Goal: Find specific page/section: Find specific page/section

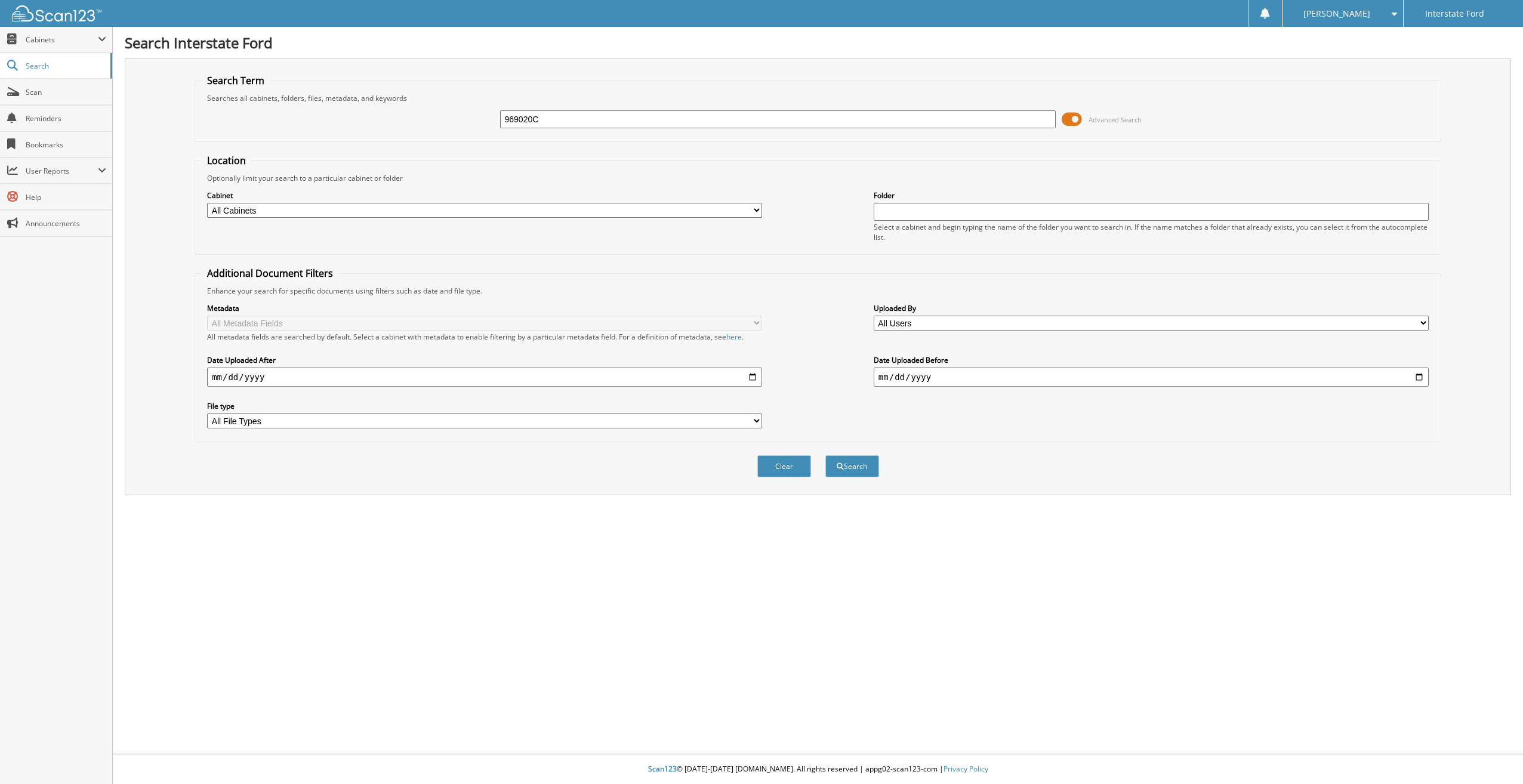
type input "969020C"
click at [825, 455] on button "Search" at bounding box center [852, 466] width 54 height 22
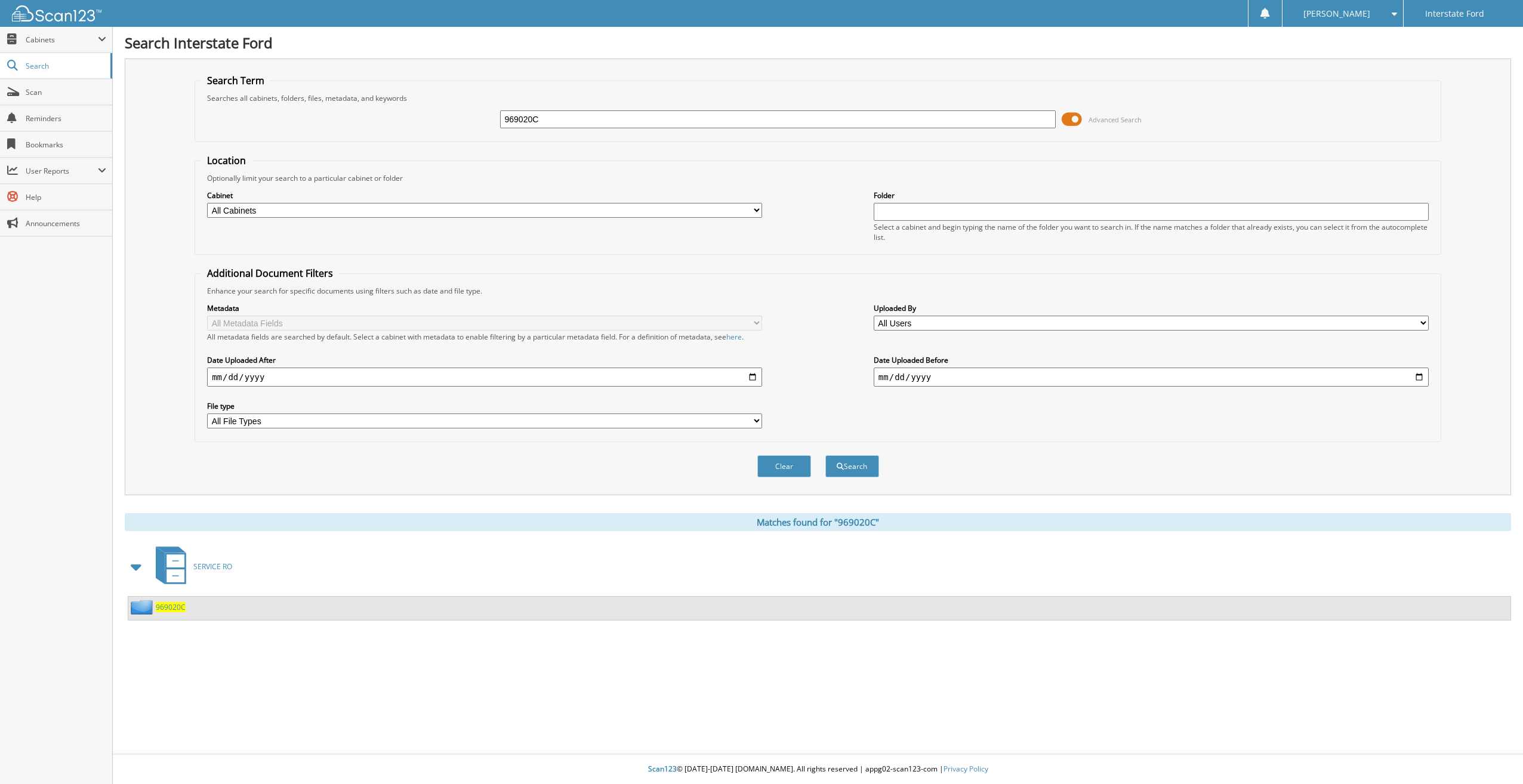
click at [168, 607] on span "969020C" at bounding box center [171, 607] width 30 height 10
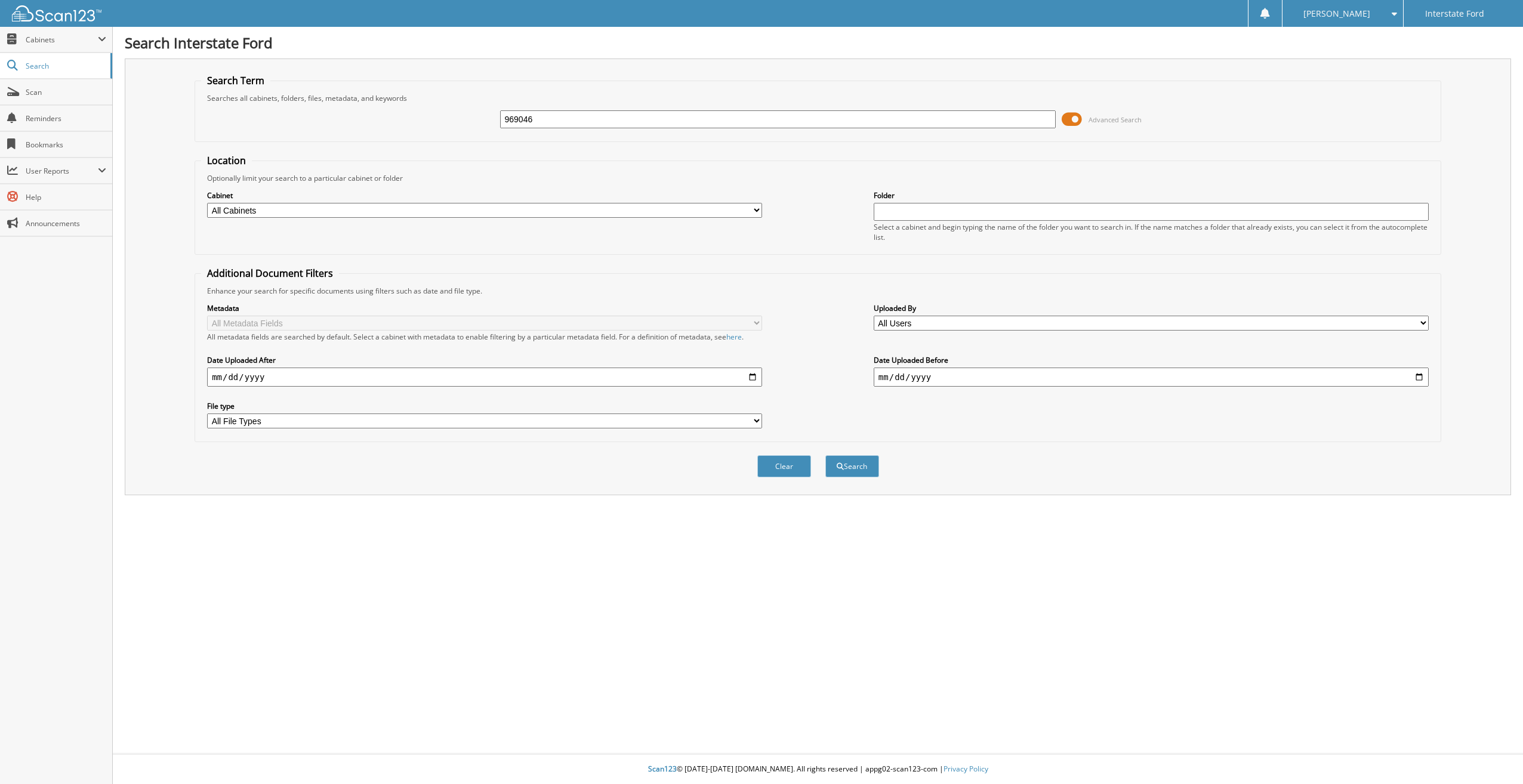
type input "969046"
click at [825, 455] on button "Search" at bounding box center [852, 466] width 54 height 22
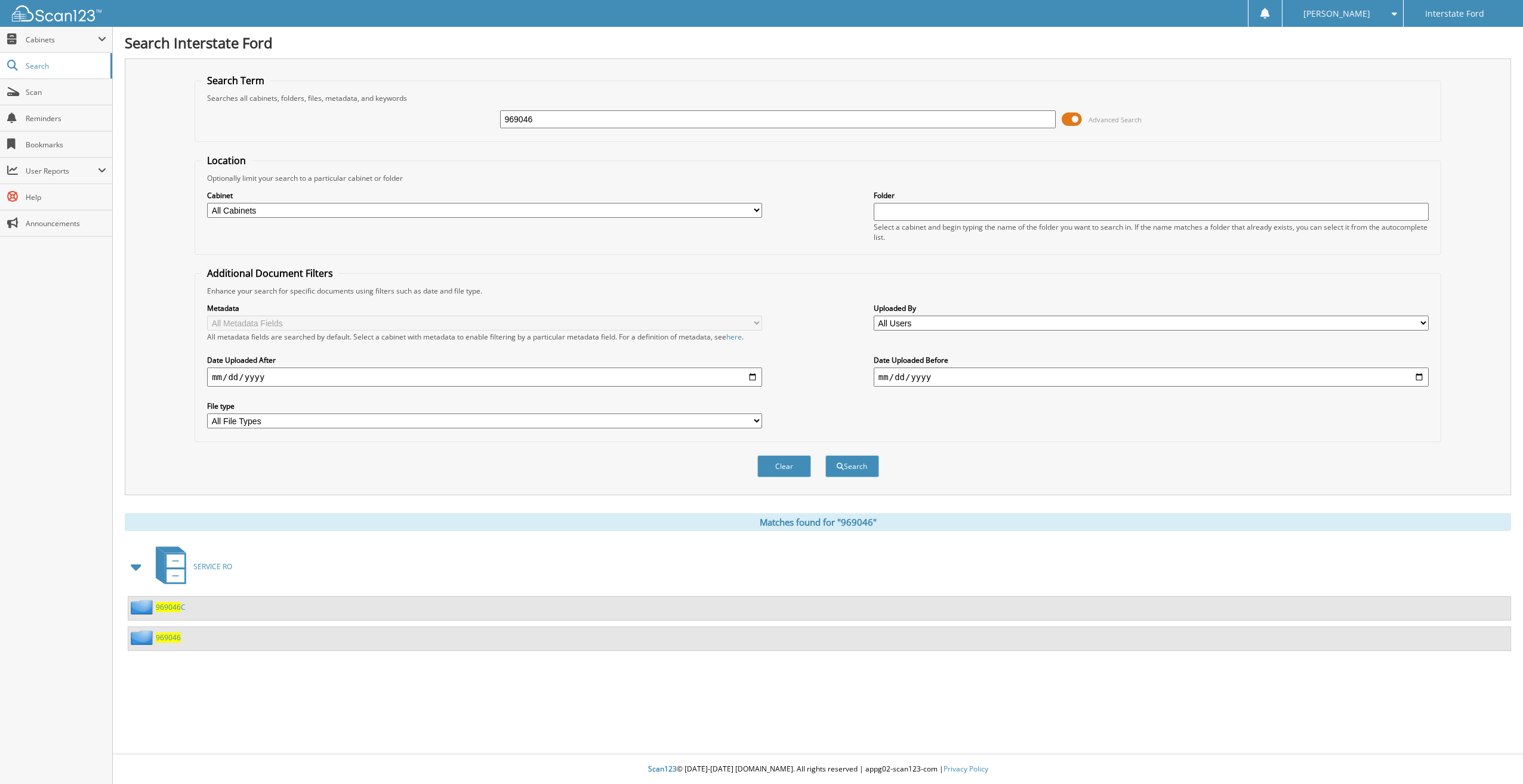
click at [164, 636] on span "969046" at bounding box center [169, 637] width 25 height 10
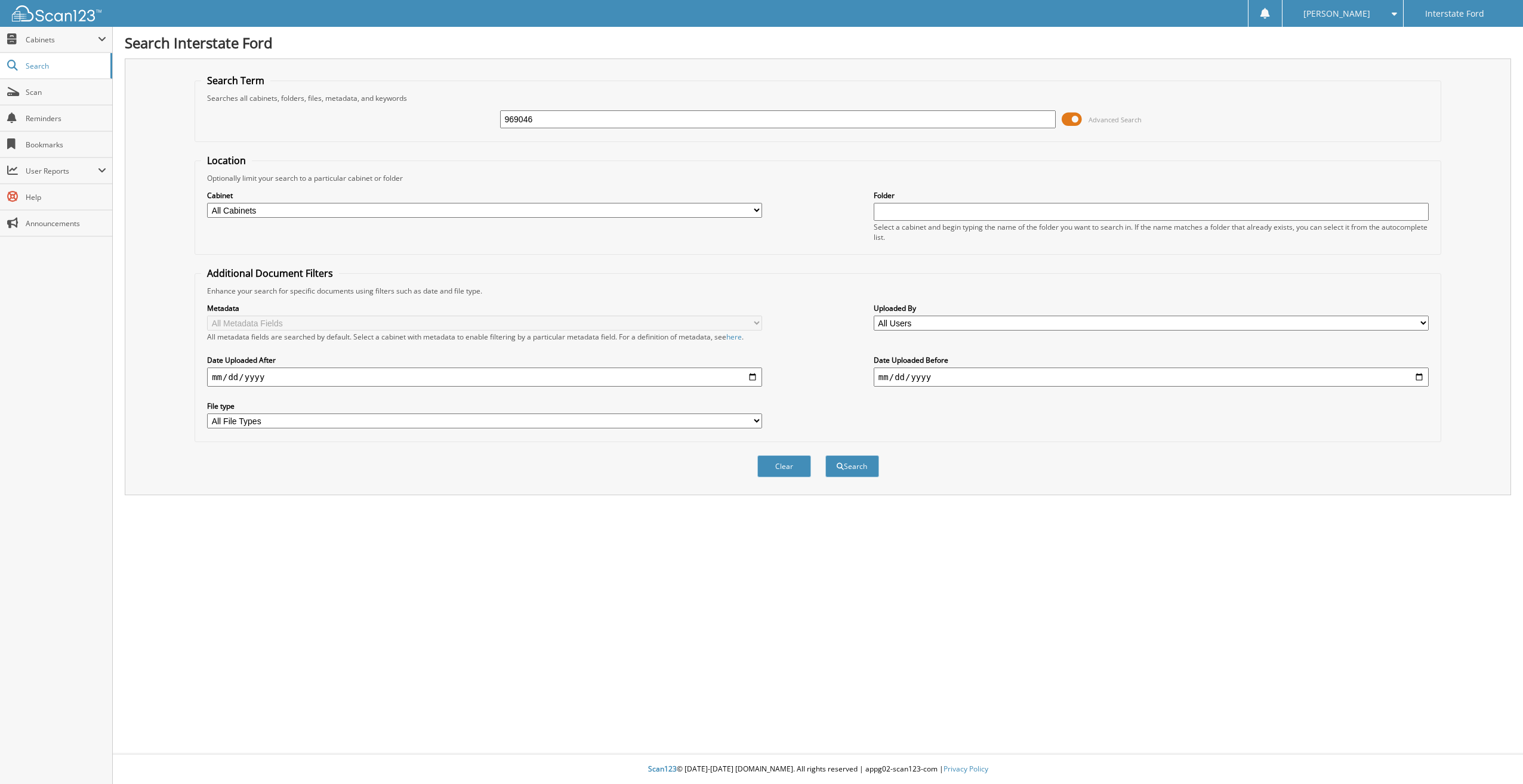
type input "969046"
click at [825, 455] on button "Search" at bounding box center [852, 466] width 54 height 22
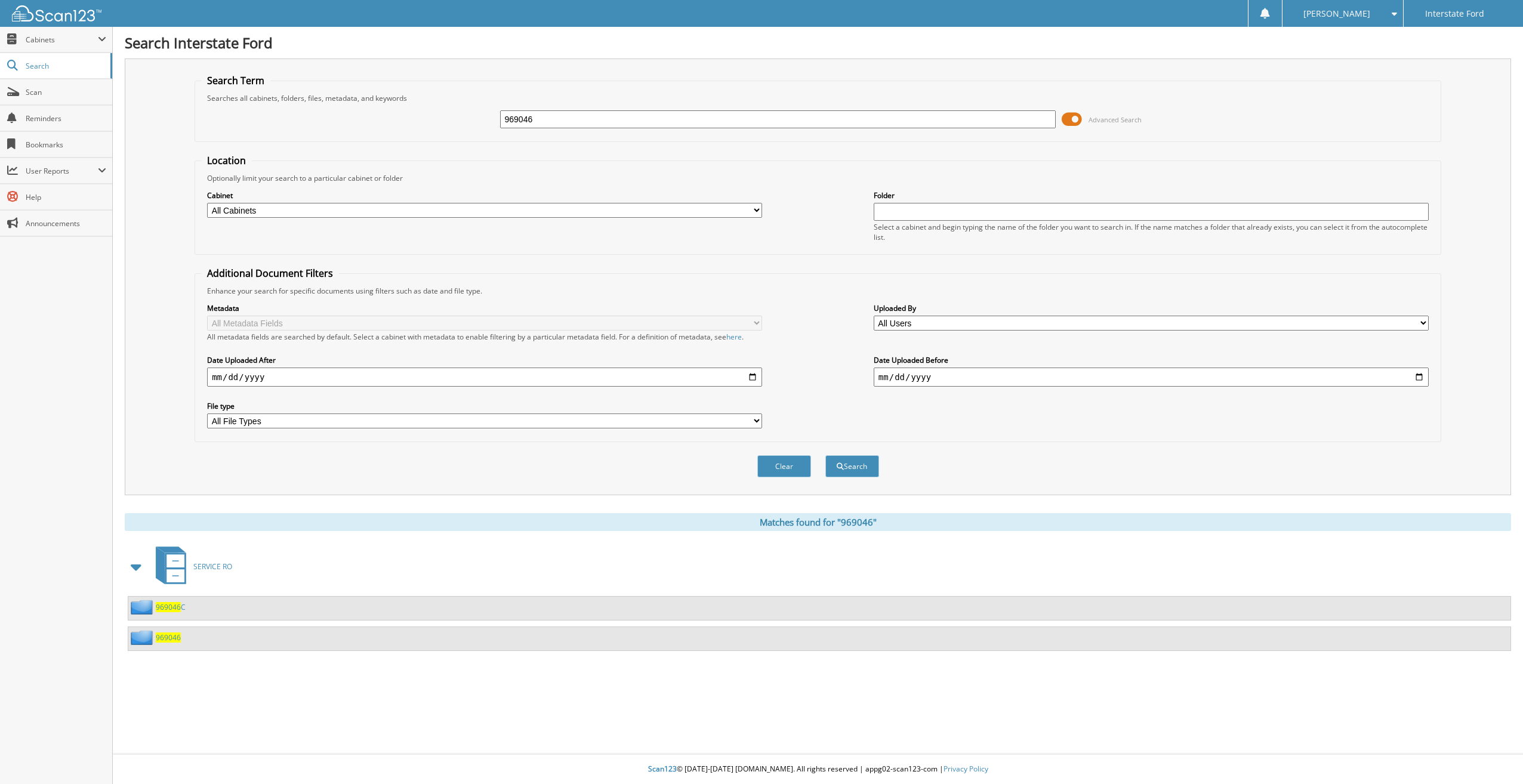
click at [163, 604] on span "969046" at bounding box center [169, 607] width 25 height 10
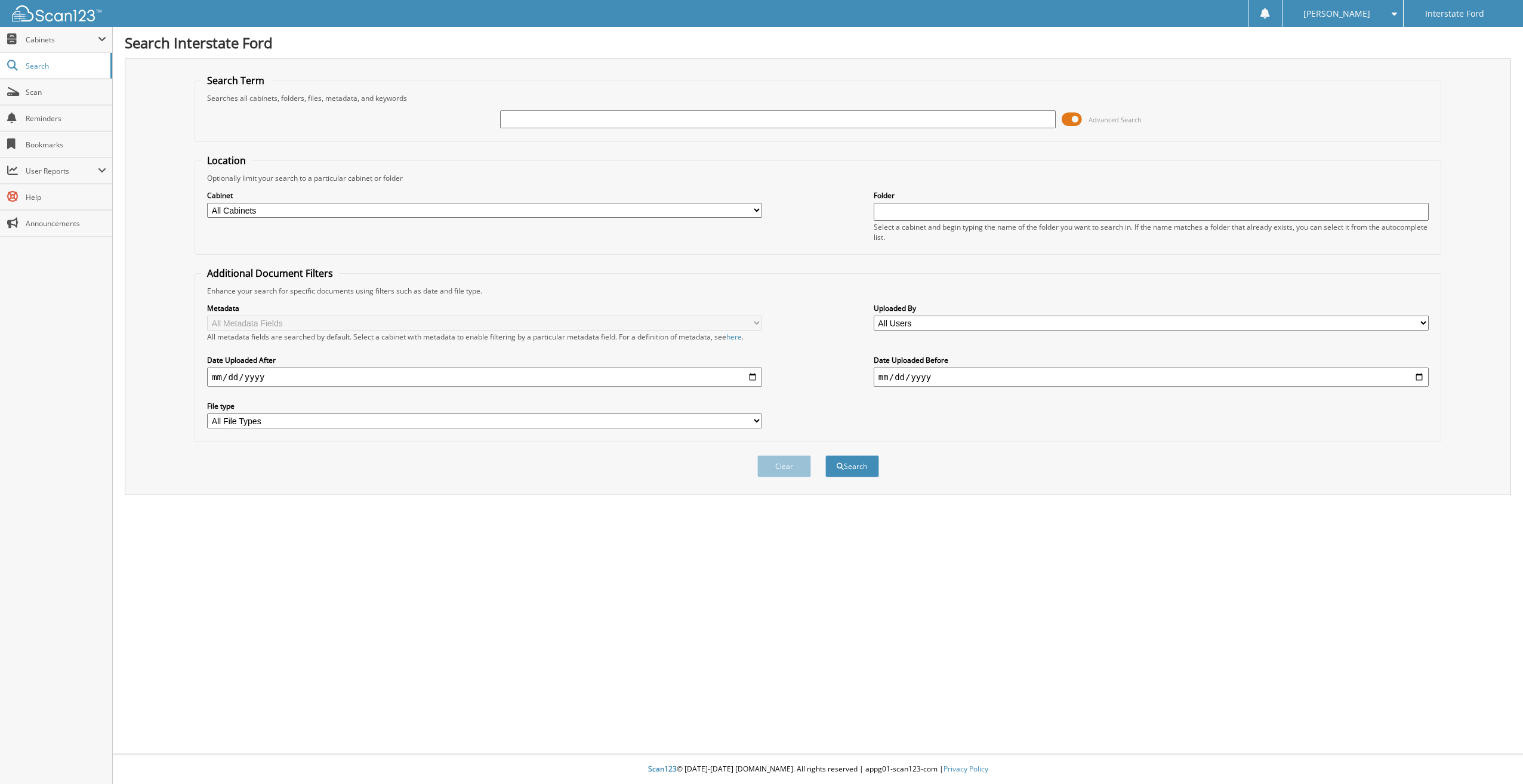
click at [550, 115] on input "text" at bounding box center [777, 119] width 555 height 18
type input "970112C"
click at [825, 455] on button "Search" at bounding box center [852, 466] width 54 height 22
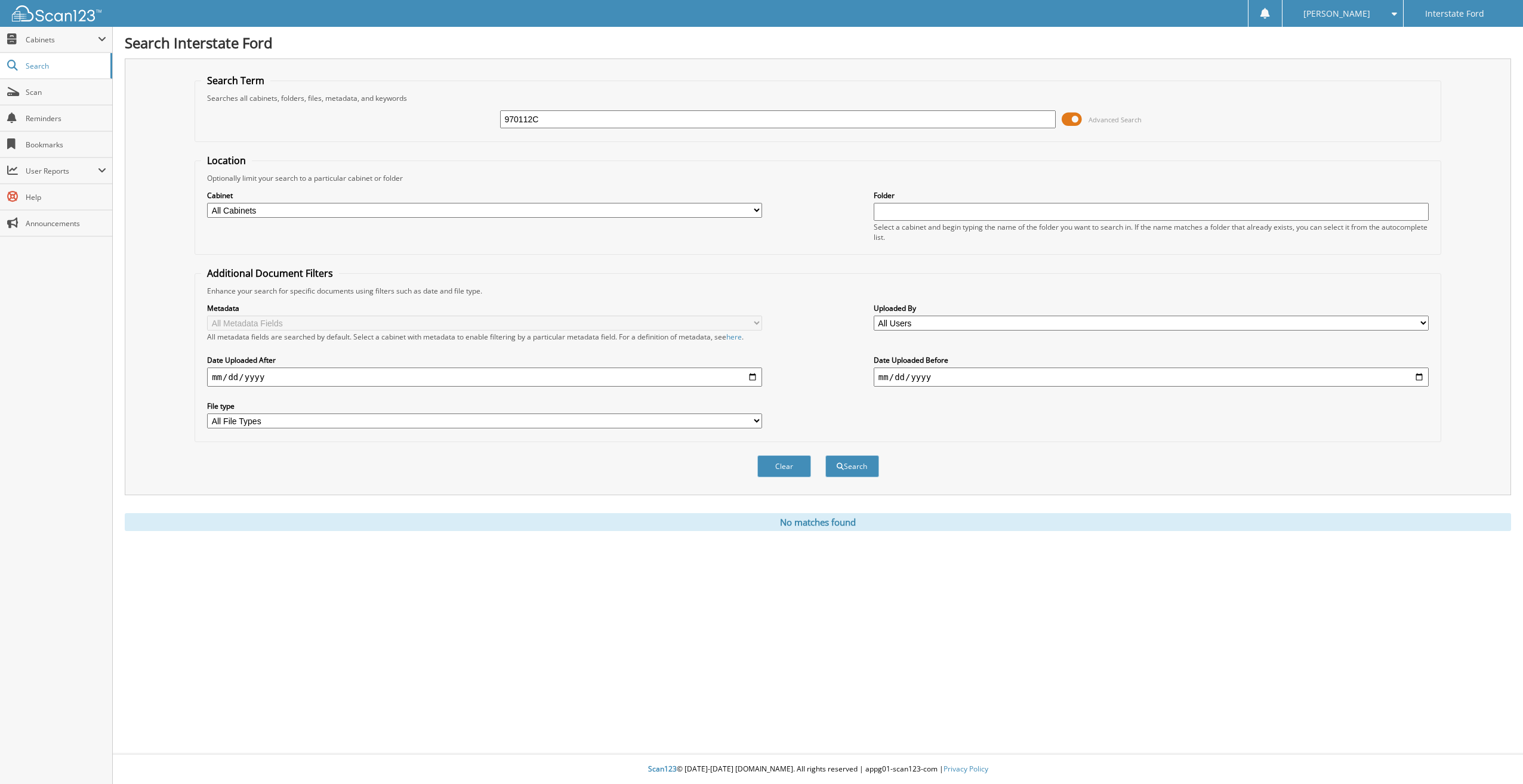
drag, startPoint x: 0, startPoint y: 0, endPoint x: 497, endPoint y: 118, distance: 510.8
click at [497, 118] on div "970112C Advanced Search" at bounding box center [818, 119] width 1233 height 32
type input "970122C"
click at [825, 455] on button "Search" at bounding box center [852, 466] width 54 height 22
drag, startPoint x: 543, startPoint y: 118, endPoint x: 439, endPoint y: 119, distance: 104.0
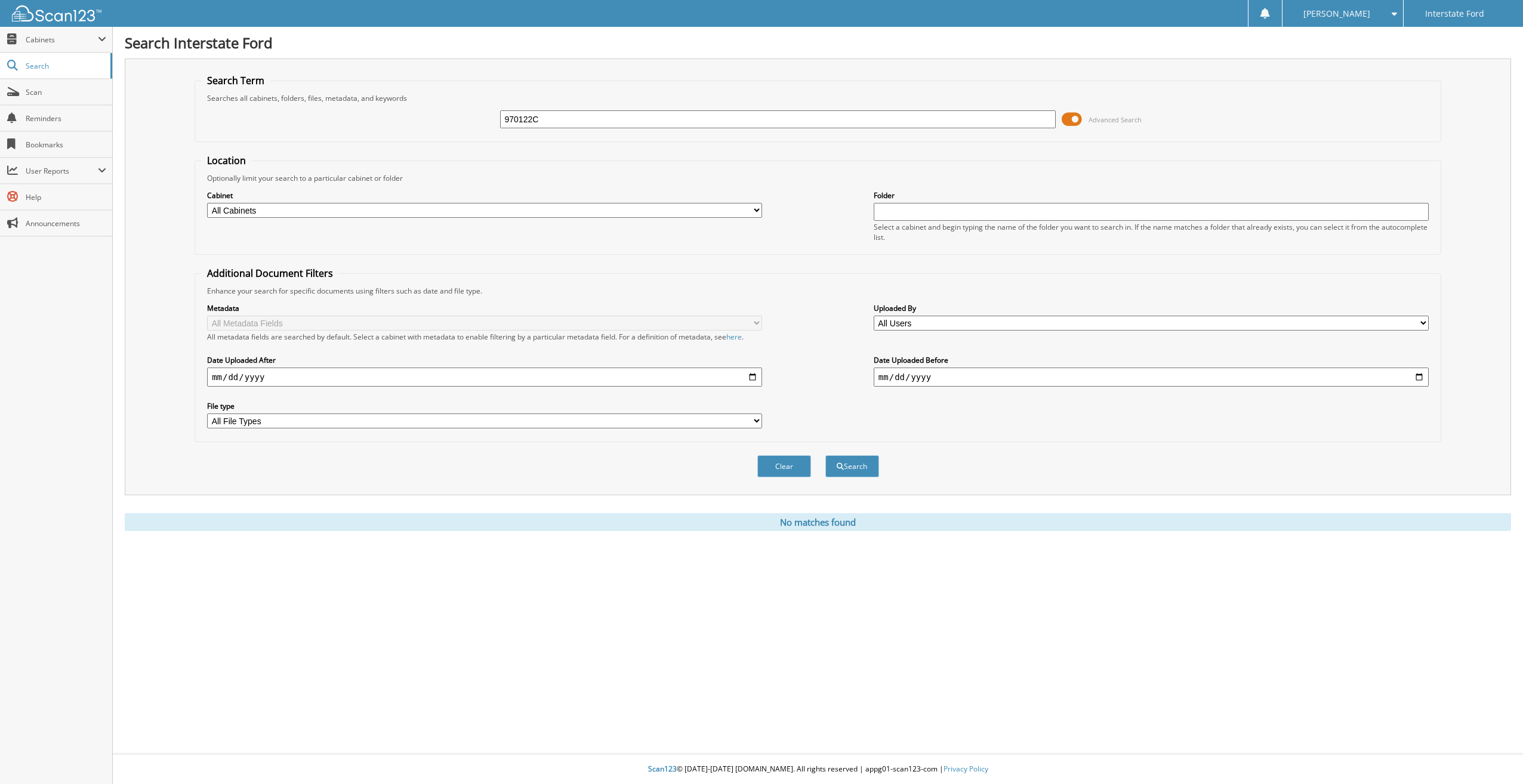
click at [439, 119] on div "970122C Advanced Search" at bounding box center [818, 119] width 1233 height 32
type input "968135"
click at [825, 455] on button "Search" at bounding box center [852, 466] width 54 height 22
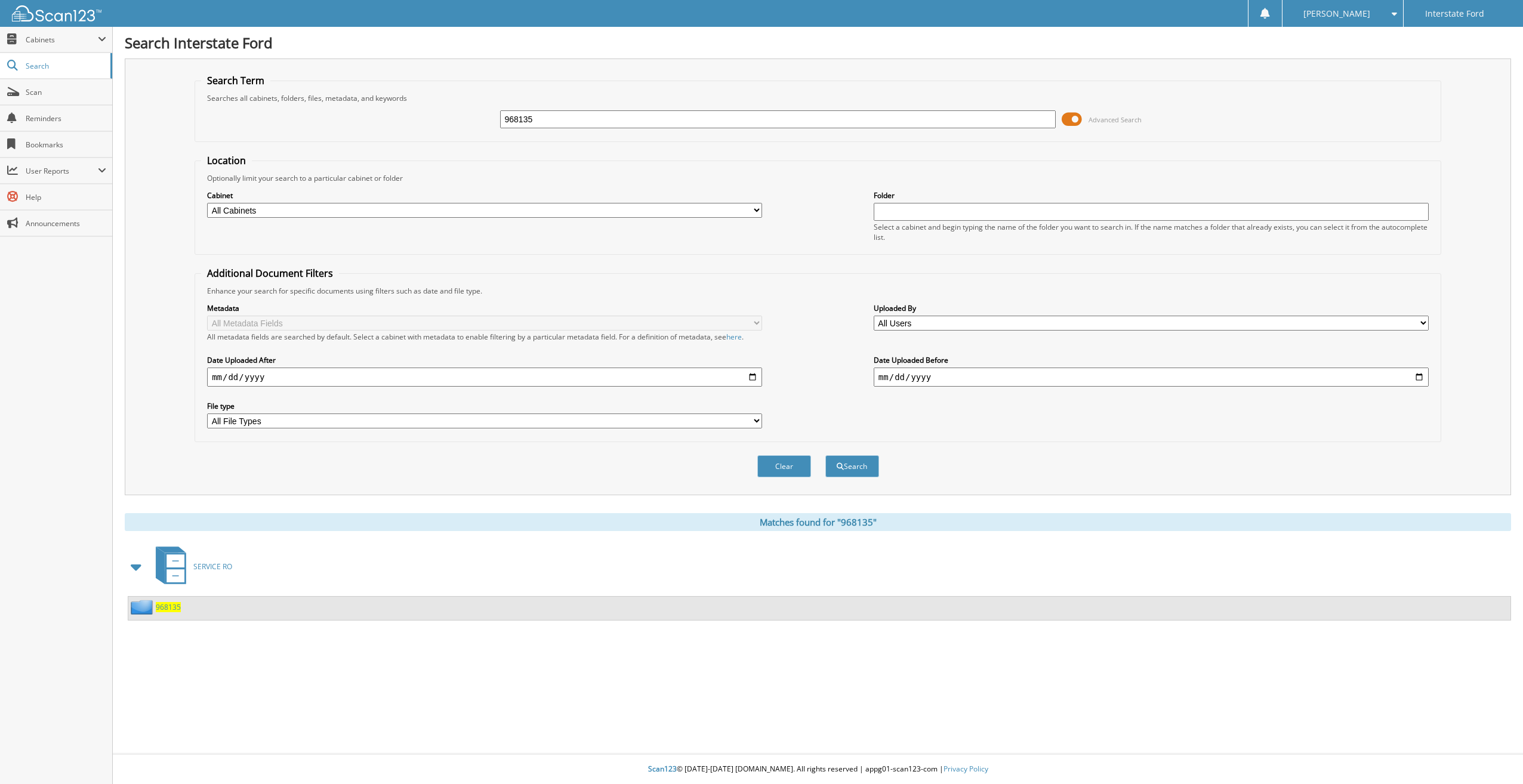
click at [168, 609] on span "968135" at bounding box center [169, 607] width 25 height 10
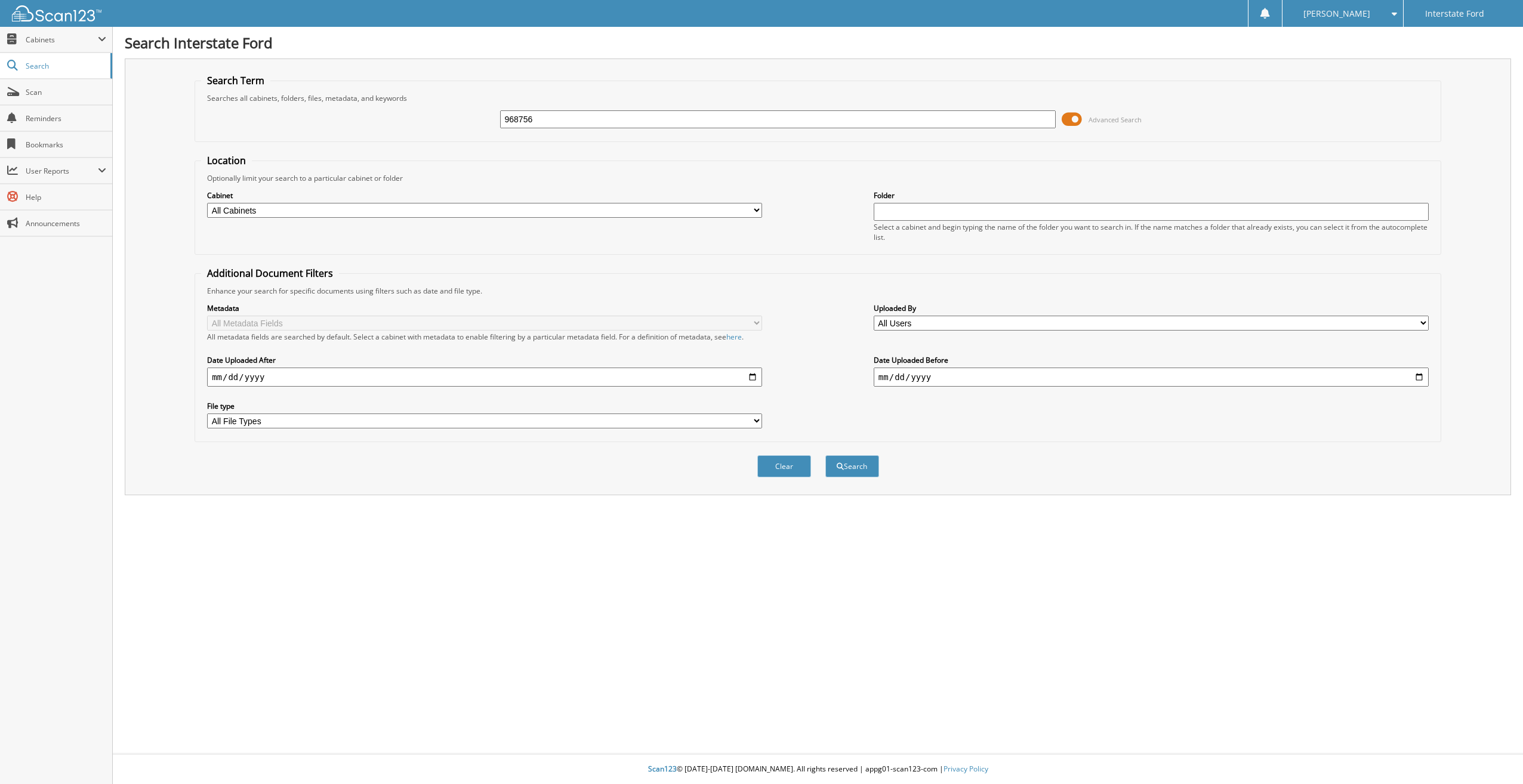
type input "968756"
click at [825, 455] on button "Search" at bounding box center [852, 466] width 54 height 22
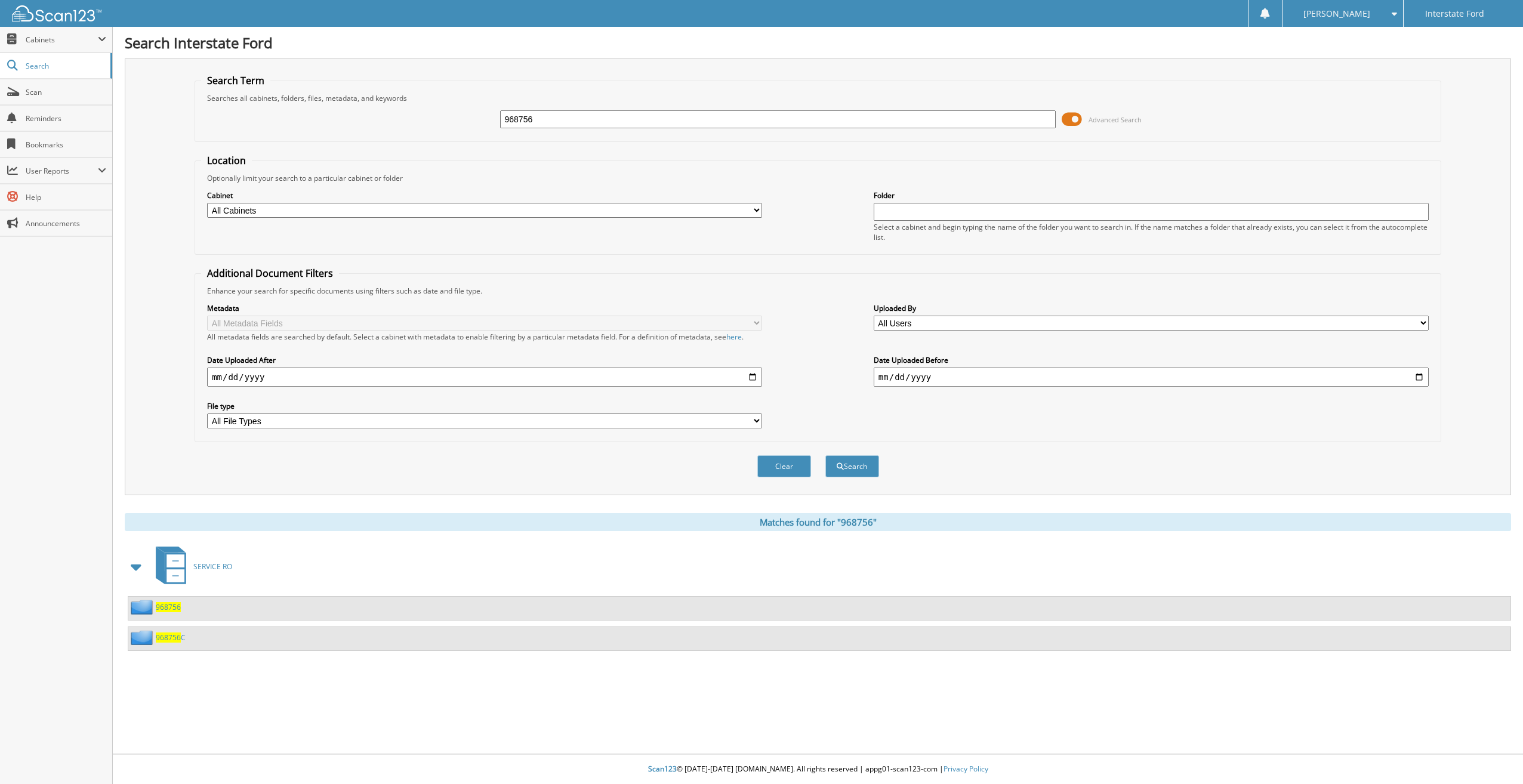
click at [176, 606] on span "968756" at bounding box center [169, 607] width 25 height 10
click at [164, 637] on span "968756" at bounding box center [169, 637] width 25 height 10
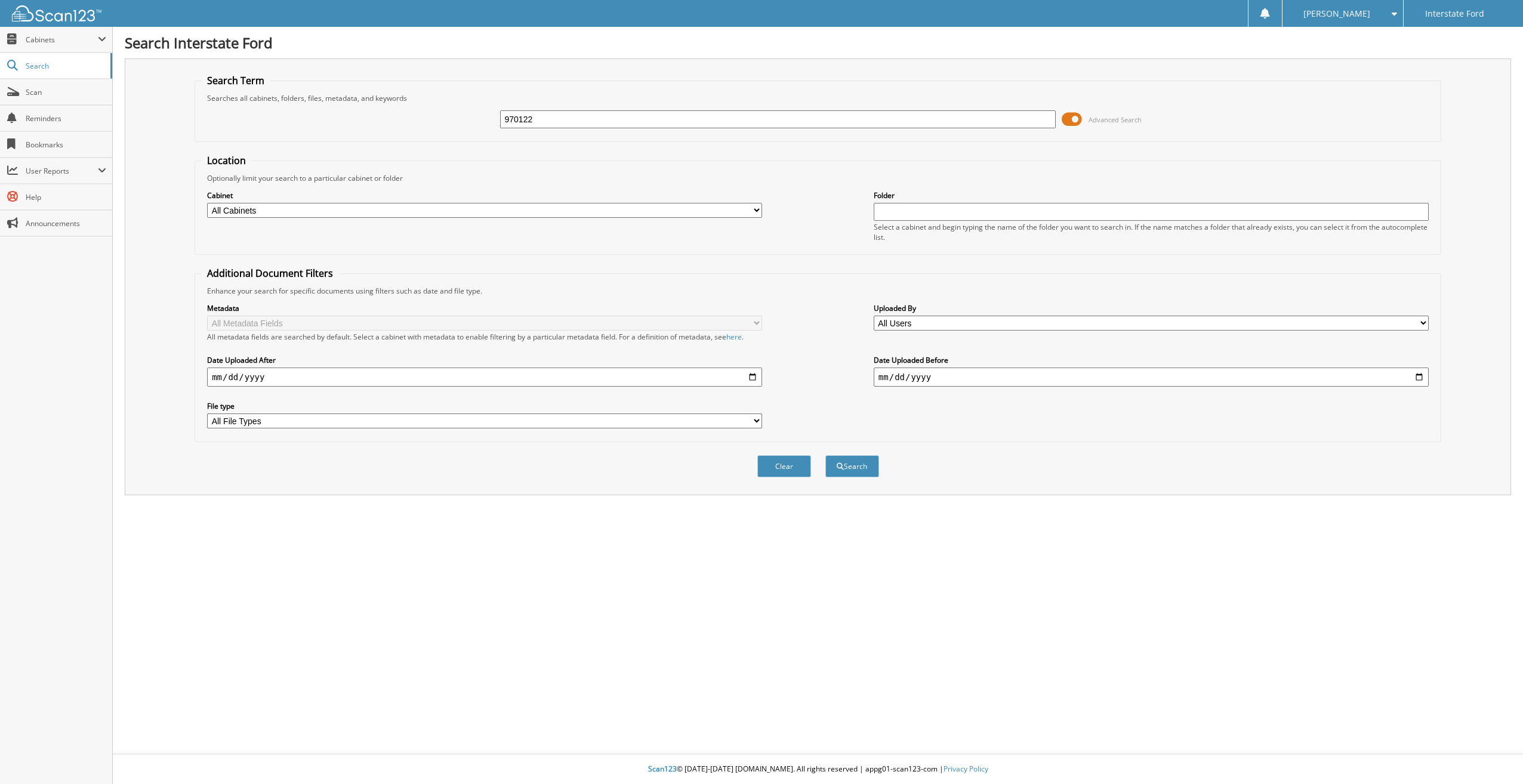
type input "970122"
click at [825, 455] on button "Search" at bounding box center [852, 466] width 54 height 22
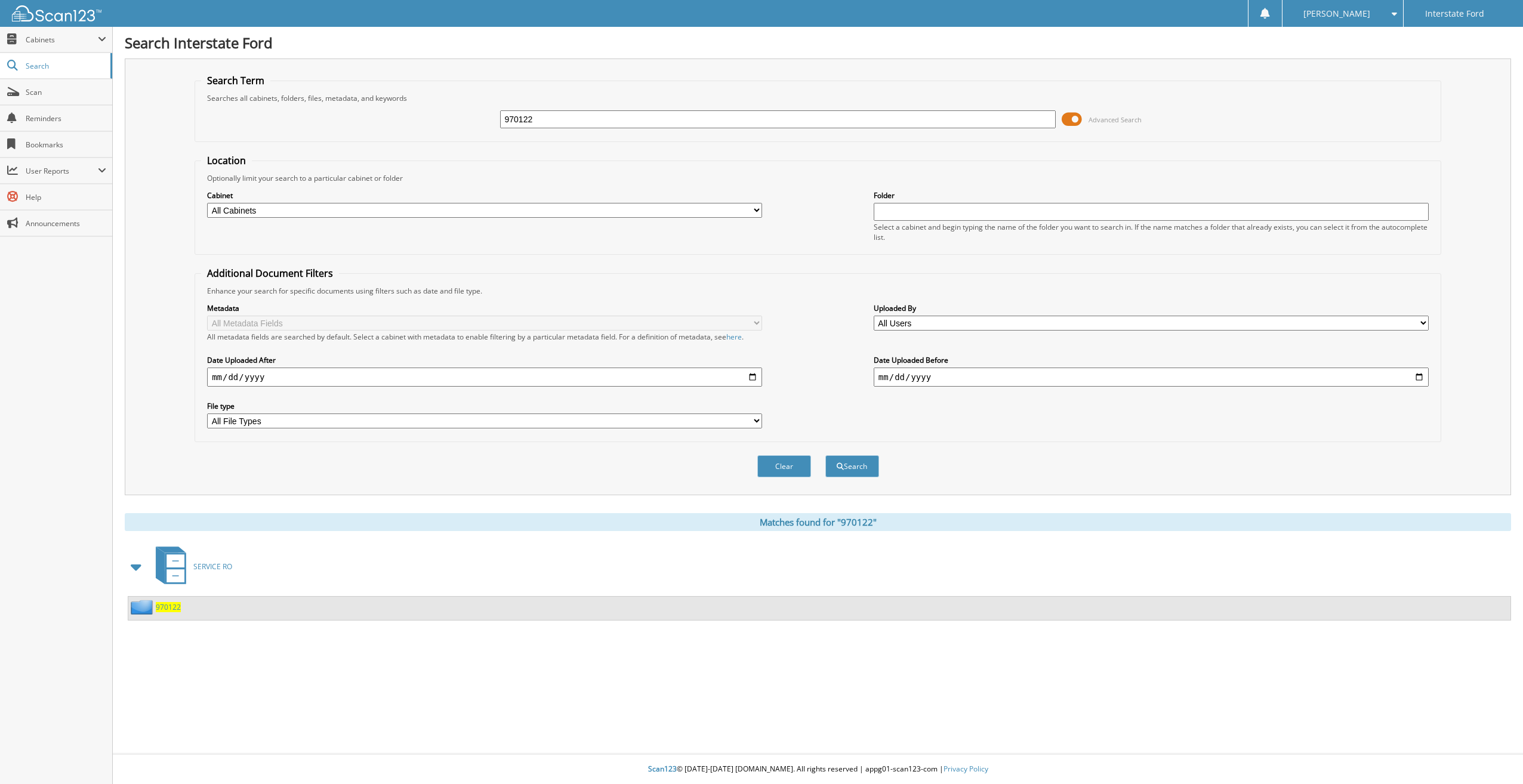
click at [172, 607] on span "970122" at bounding box center [169, 607] width 25 height 10
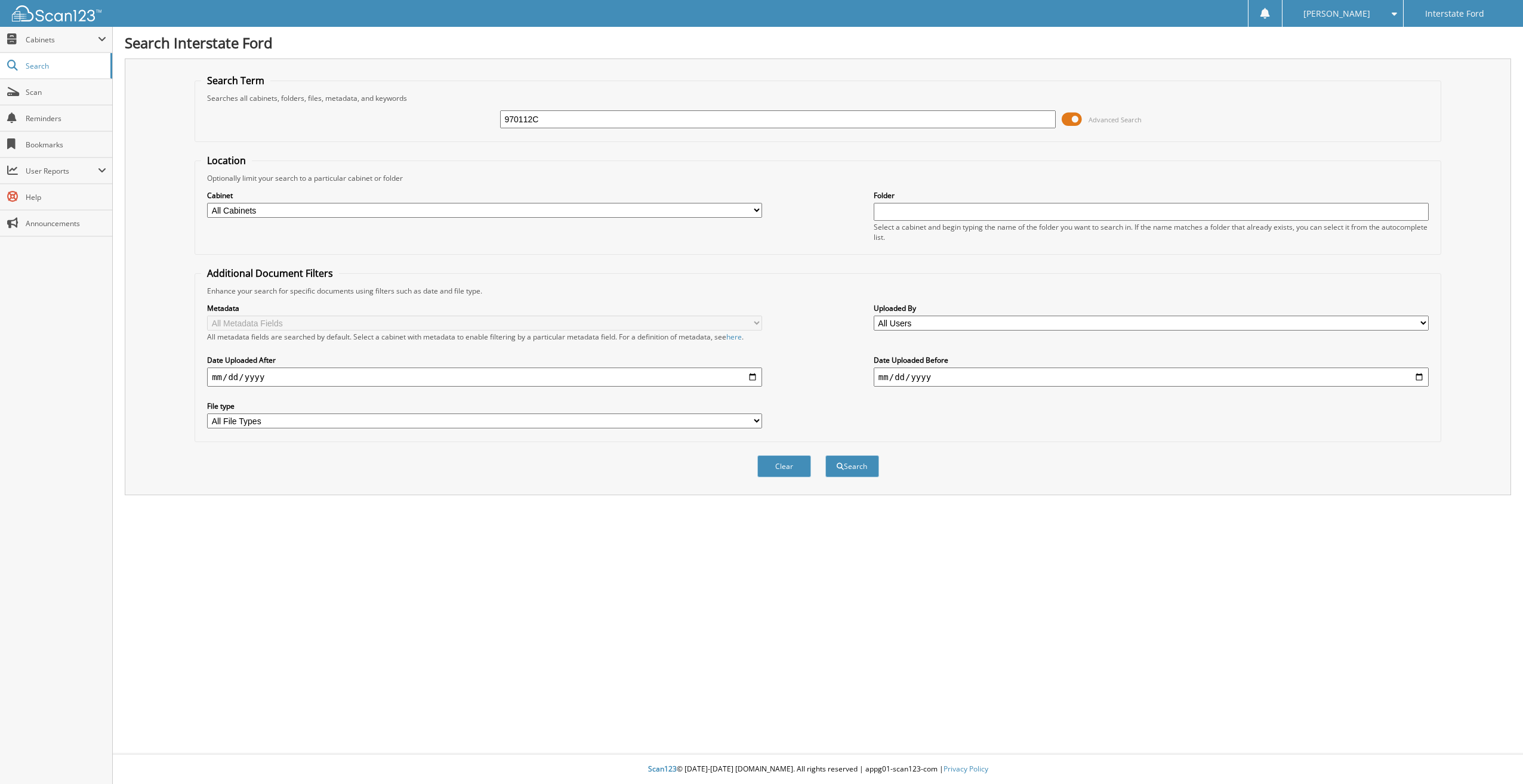
type input "970112C"
click at [825, 455] on button "Search" at bounding box center [852, 466] width 54 height 22
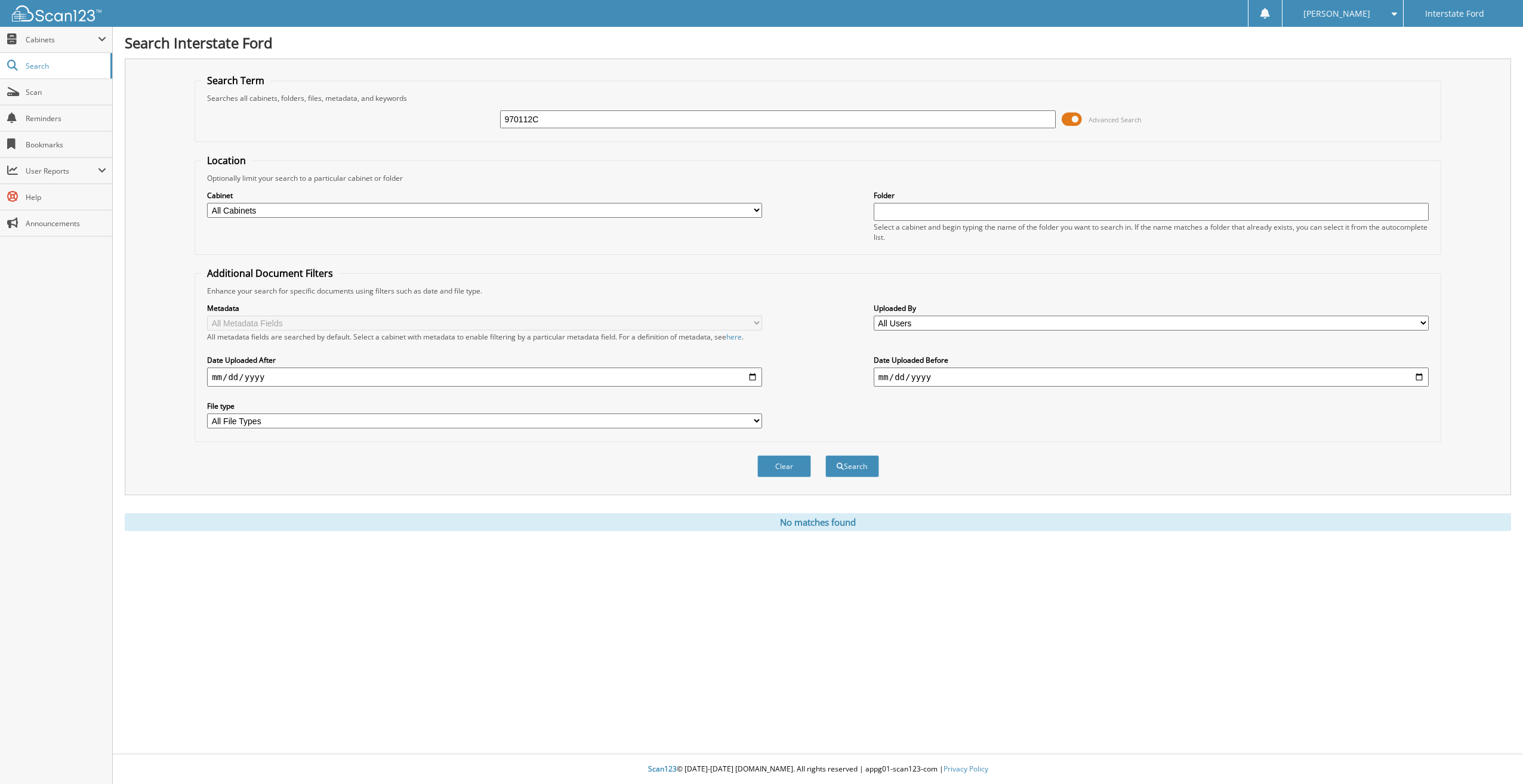
drag, startPoint x: 555, startPoint y: 117, endPoint x: 479, endPoint y: 122, distance: 76.2
click at [479, 122] on div "970112C Advanced Search" at bounding box center [818, 119] width 1233 height 32
type input "970122"
click at [825, 455] on button "Search" at bounding box center [852, 466] width 54 height 22
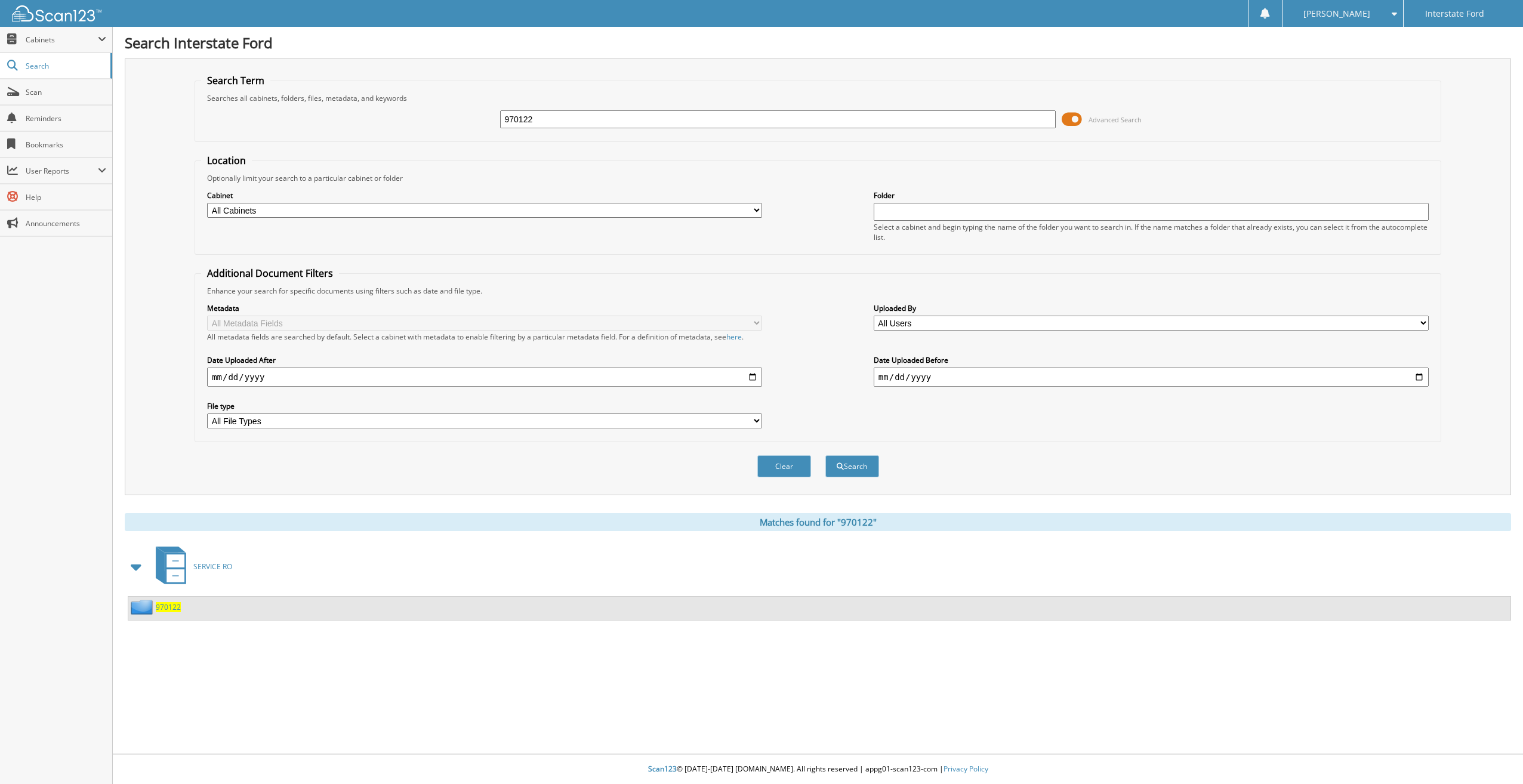
click at [169, 605] on span "970122" at bounding box center [169, 607] width 25 height 10
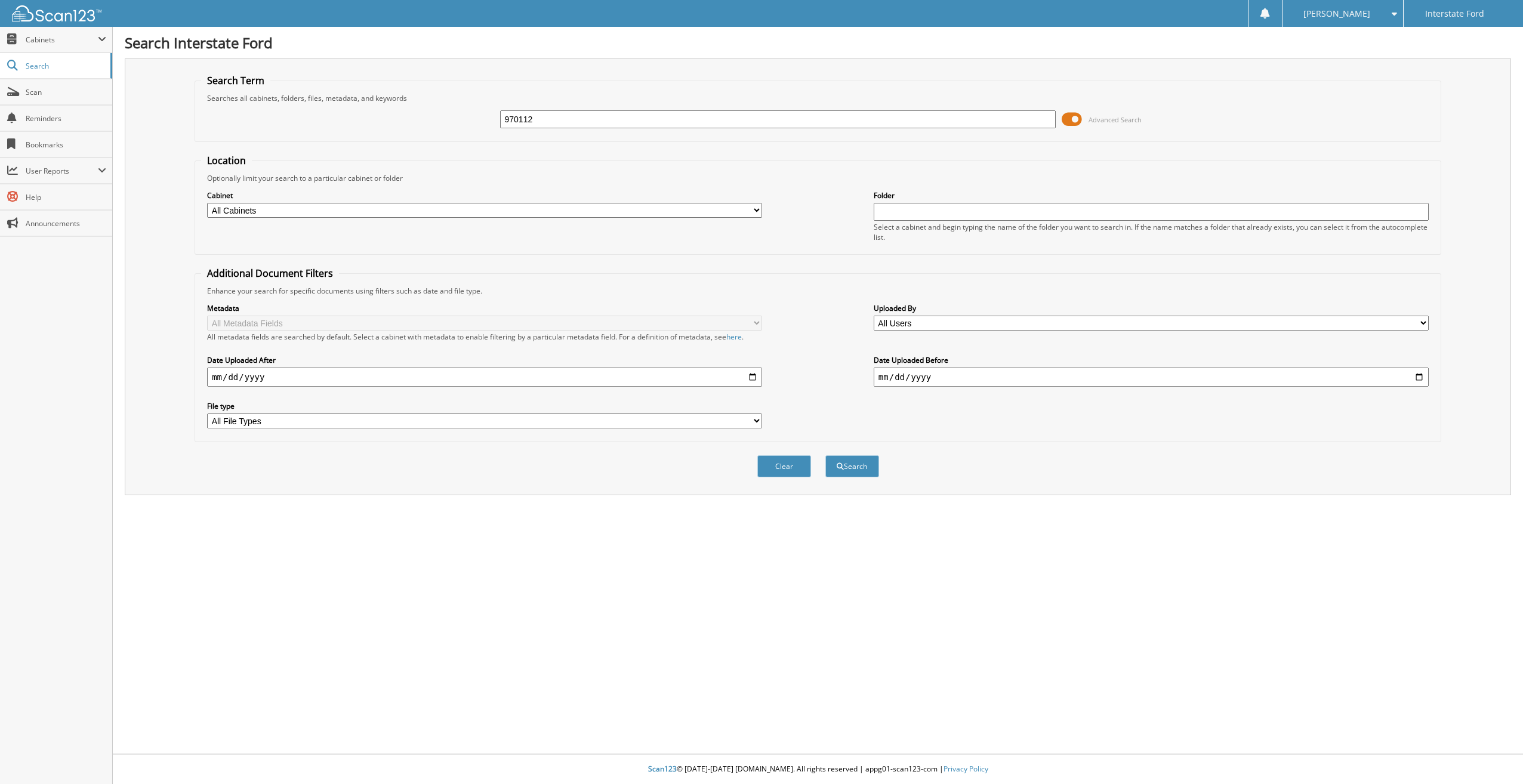
type input "970112"
click at [825, 455] on button "Search" at bounding box center [852, 466] width 54 height 22
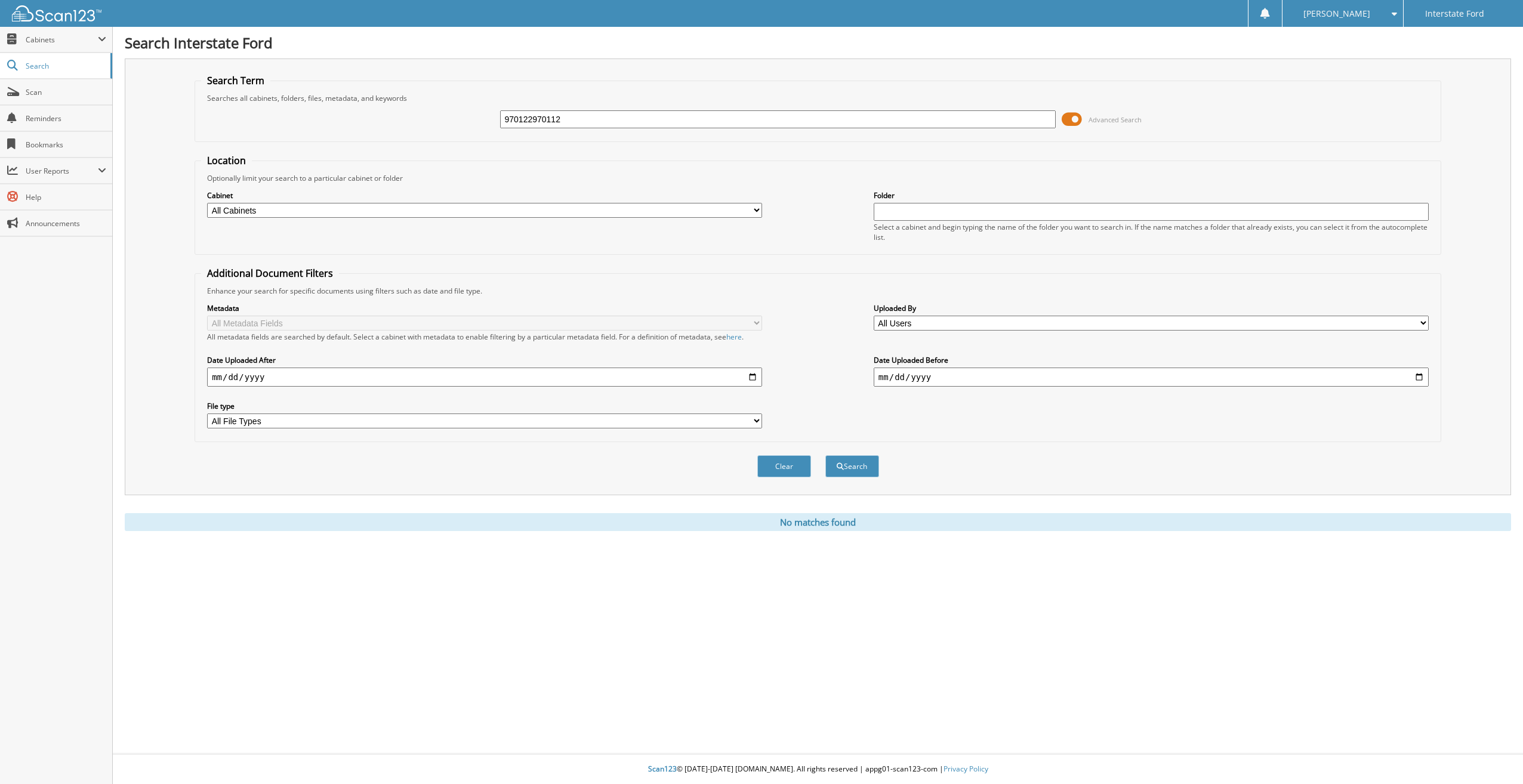
type input "970122970112"
click at [825, 455] on button "Search" at bounding box center [852, 466] width 54 height 22
drag, startPoint x: 582, startPoint y: 118, endPoint x: 437, endPoint y: 126, distance: 145.2
click at [437, 126] on div "970122970112 Advanced Search" at bounding box center [818, 119] width 1233 height 32
type input "970122"
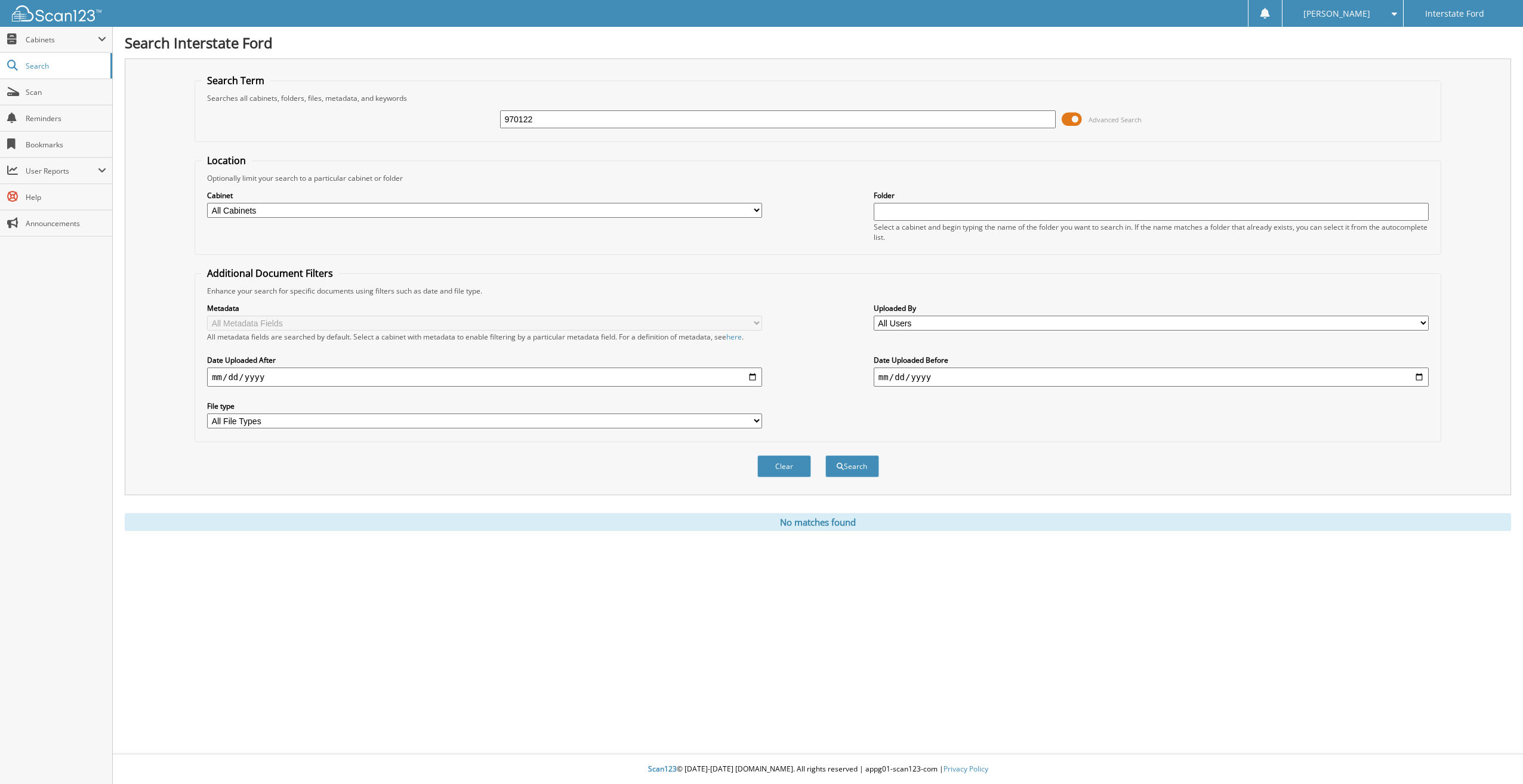
click at [825, 455] on button "Search" at bounding box center [852, 466] width 54 height 22
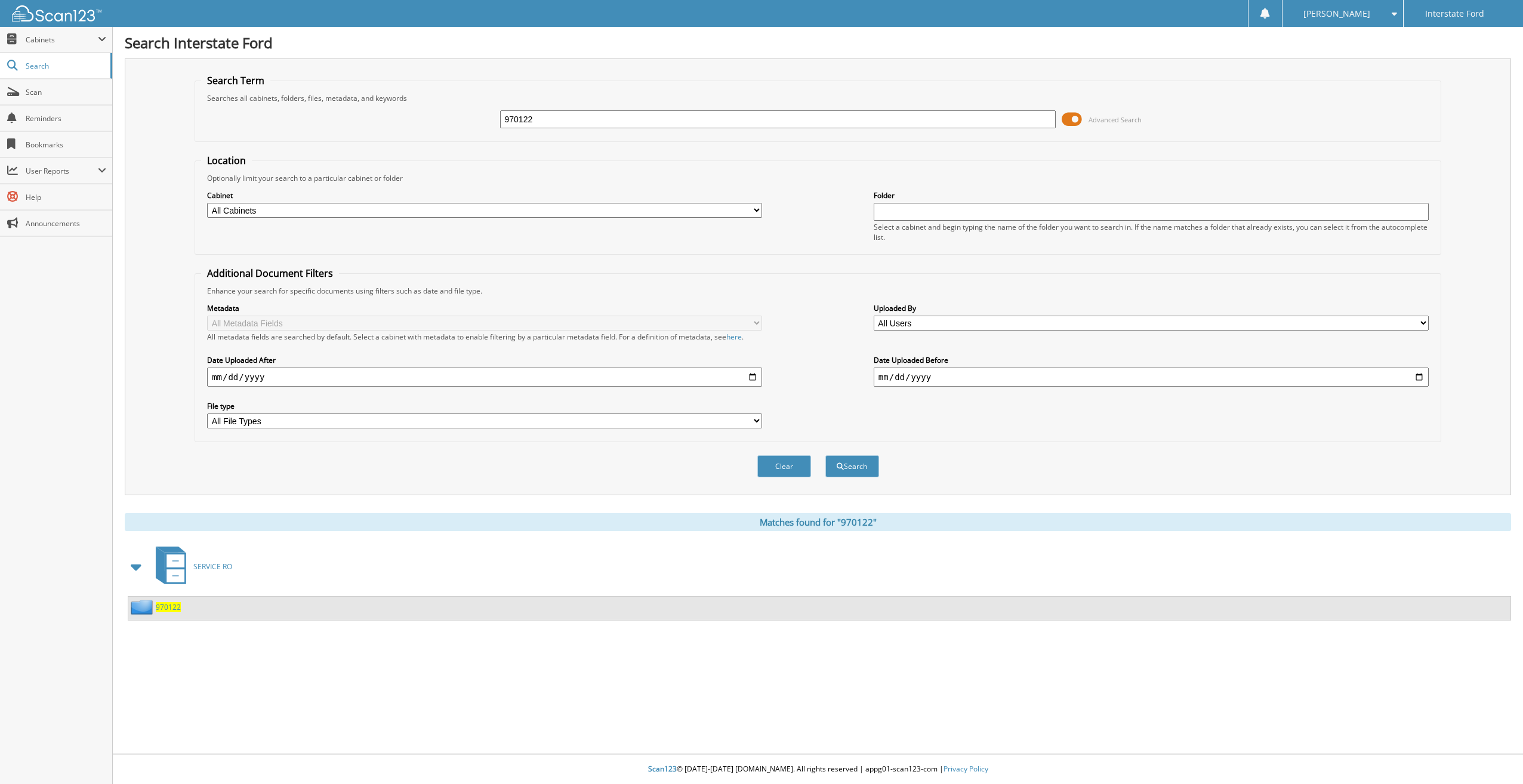
click at [175, 609] on span "970122" at bounding box center [169, 607] width 25 height 10
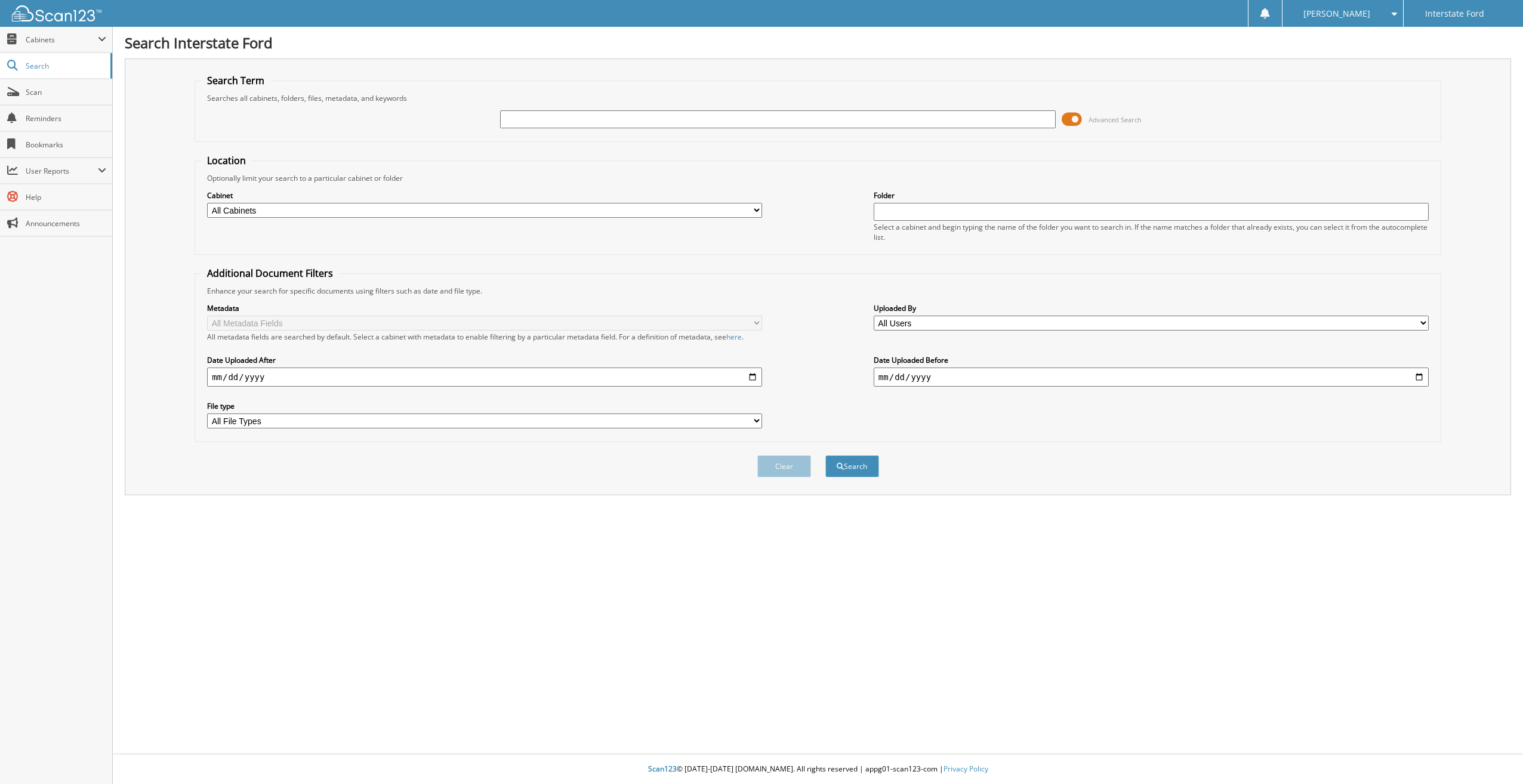
click at [572, 121] on input "text" at bounding box center [777, 119] width 555 height 18
type input "970112"
click at [825, 455] on button "Search" at bounding box center [852, 466] width 54 height 22
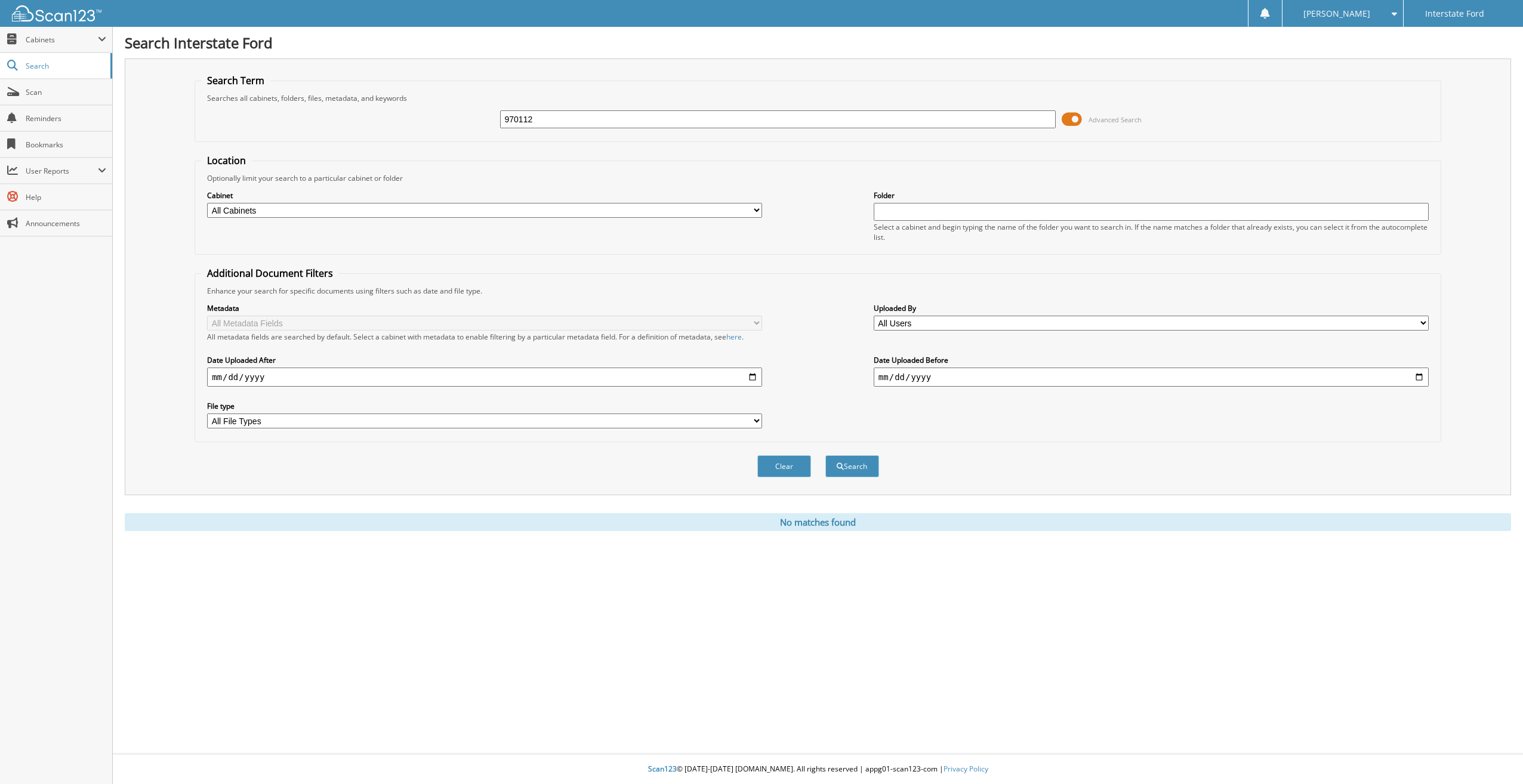
drag, startPoint x: 0, startPoint y: 0, endPoint x: 472, endPoint y: 125, distance: 488.3
click at [472, 125] on div "970112 Advanced Search" at bounding box center [818, 119] width 1233 height 32
type input "970122"
click at [825, 455] on button "Search" at bounding box center [852, 466] width 54 height 22
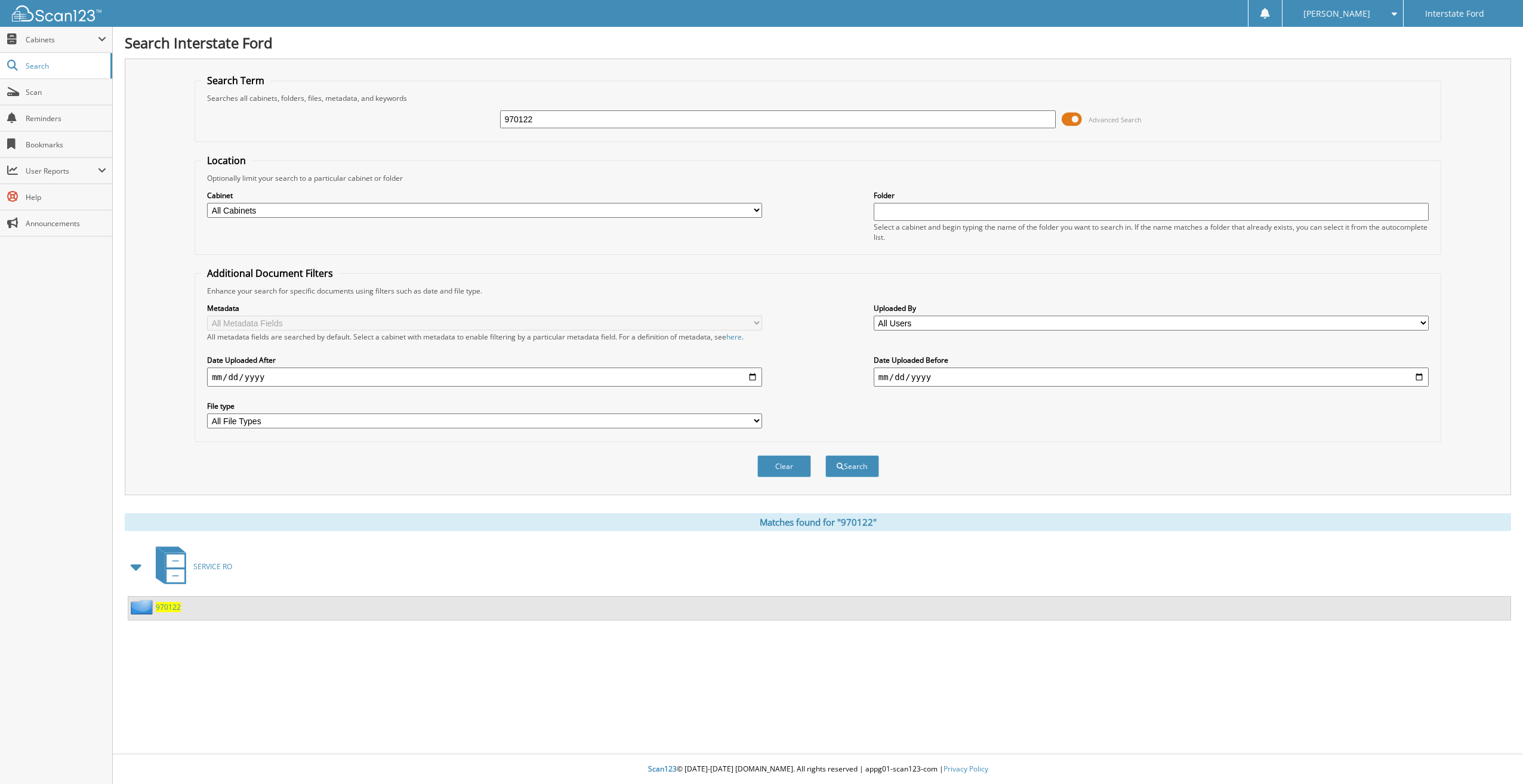
click at [163, 610] on span "970122" at bounding box center [169, 607] width 25 height 10
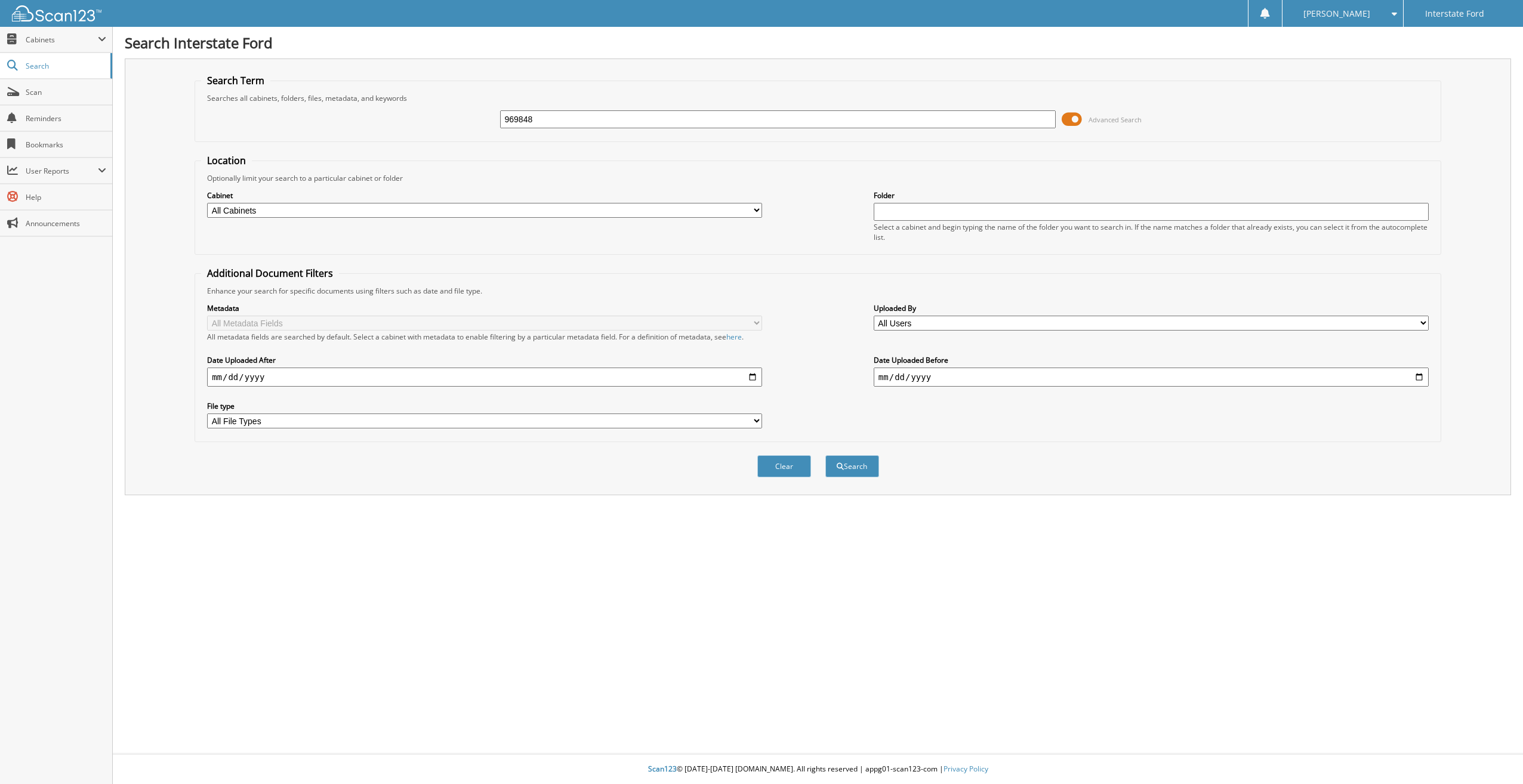
type input "969848"
click at [825, 455] on button "Search" at bounding box center [852, 466] width 54 height 22
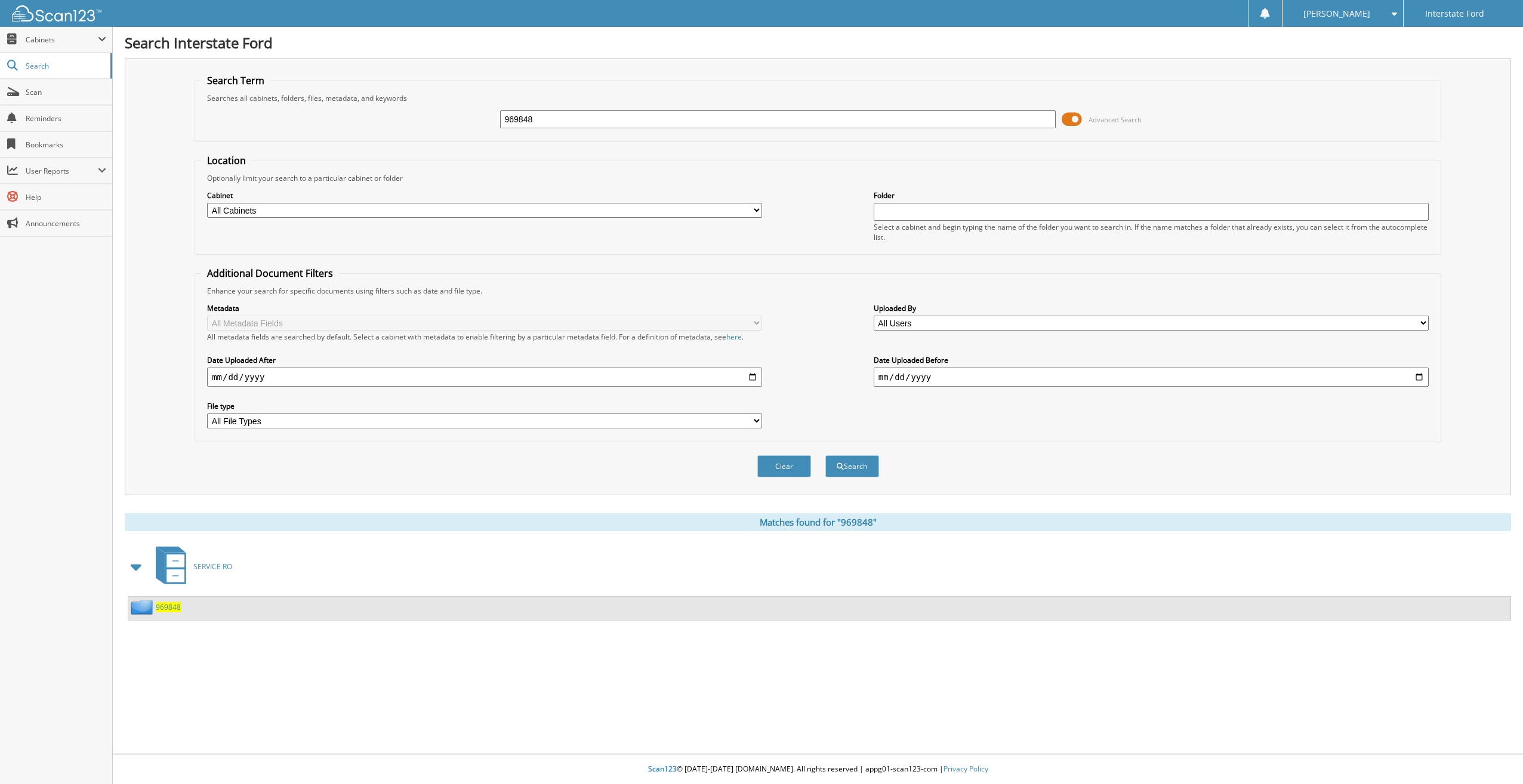
click at [182, 610] on div "969848" at bounding box center [819, 608] width 1382 height 23
click at [174, 608] on span "969848" at bounding box center [169, 607] width 25 height 10
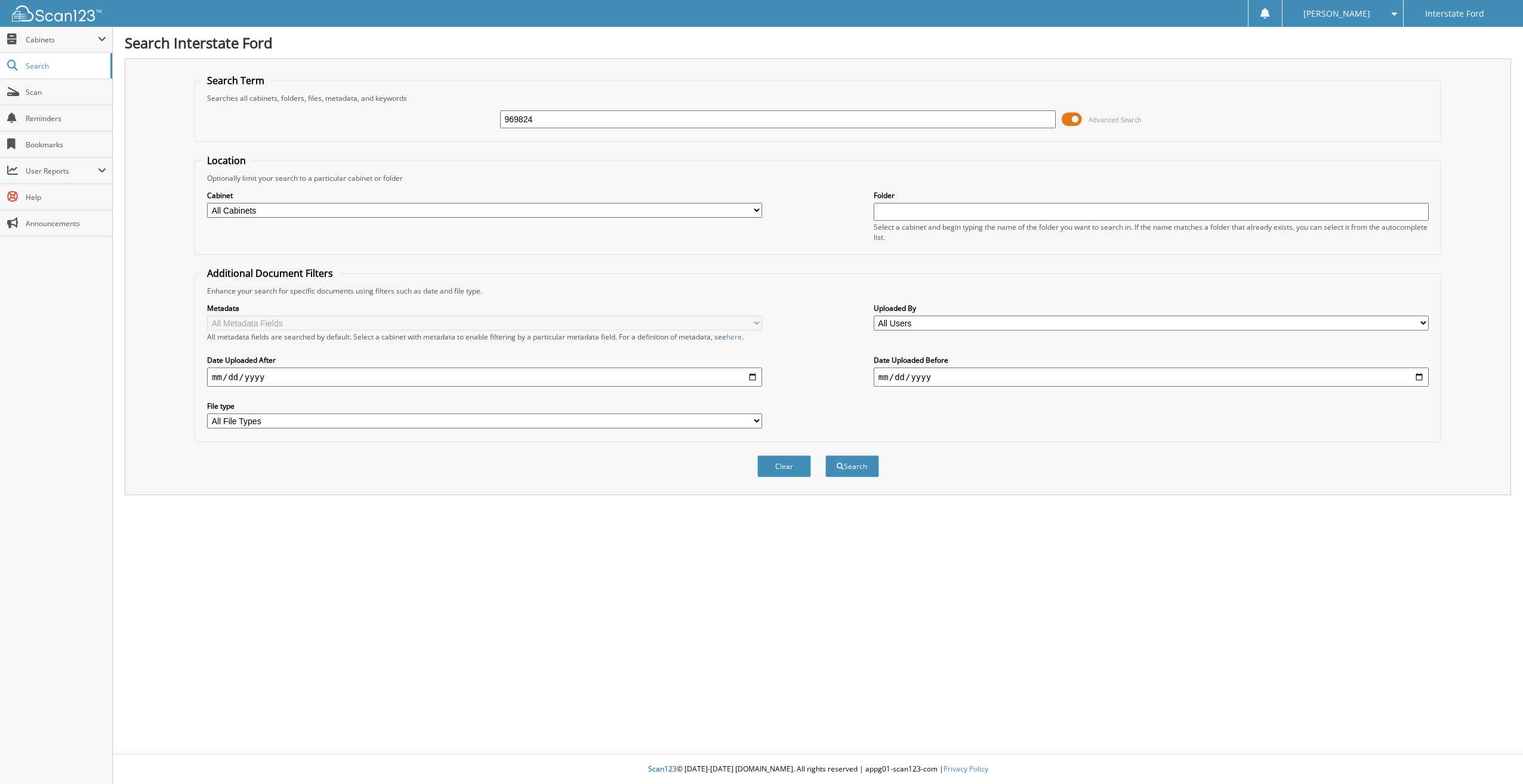
type input "969824"
click at [825, 455] on button "Search" at bounding box center [852, 466] width 54 height 22
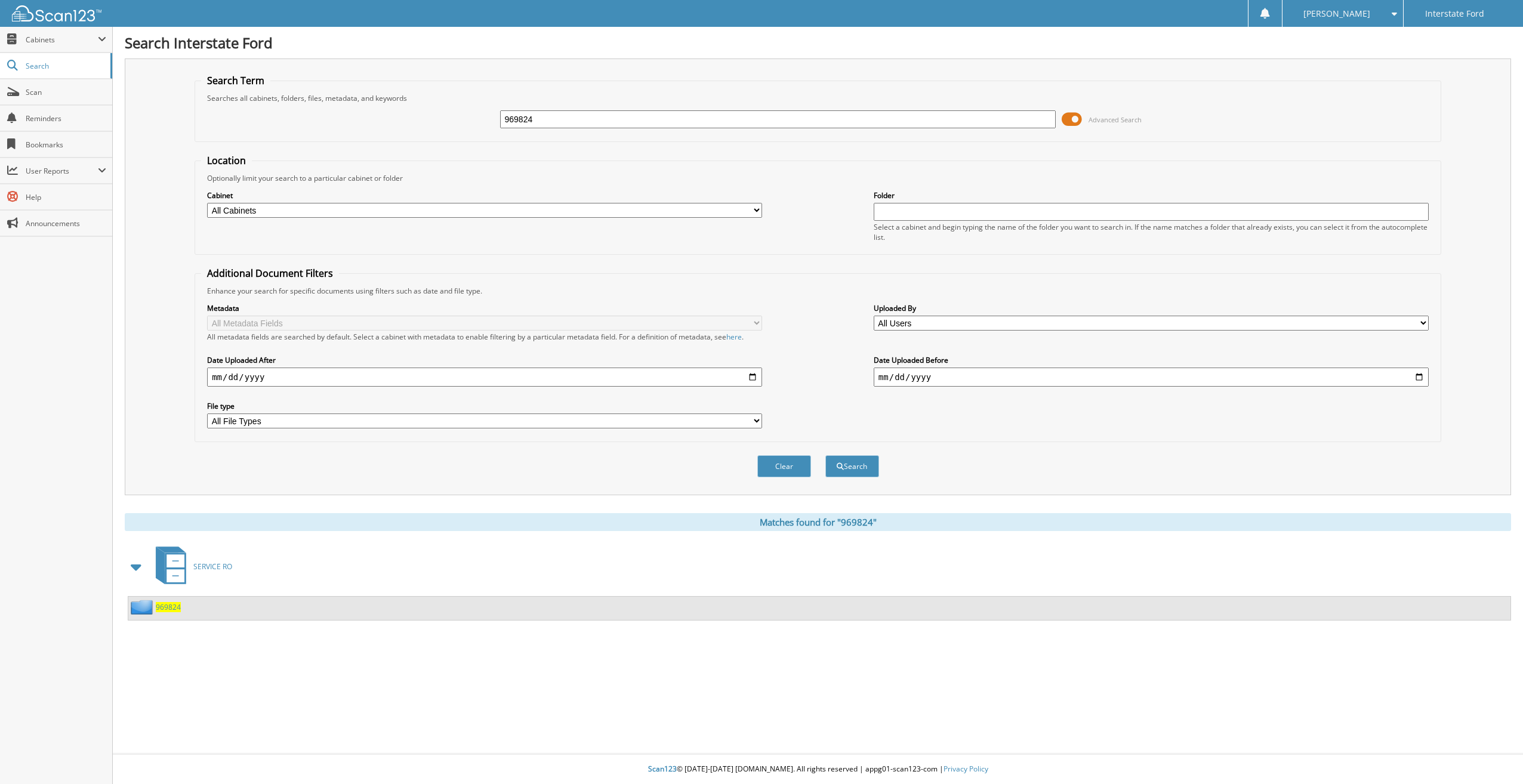
click at [165, 607] on span "969824" at bounding box center [169, 607] width 25 height 10
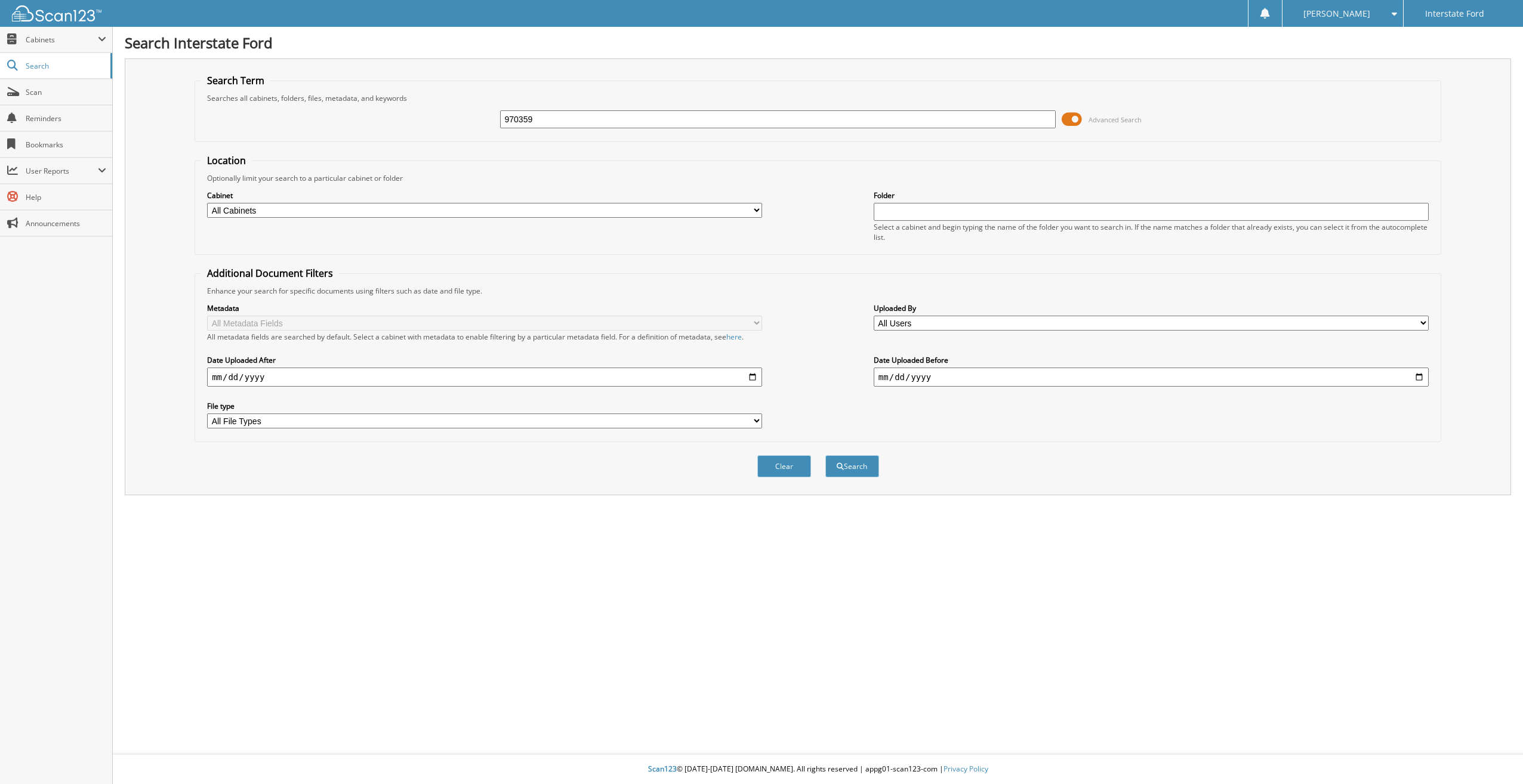
type input "970359"
click at [825, 455] on button "Search" at bounding box center [852, 466] width 54 height 22
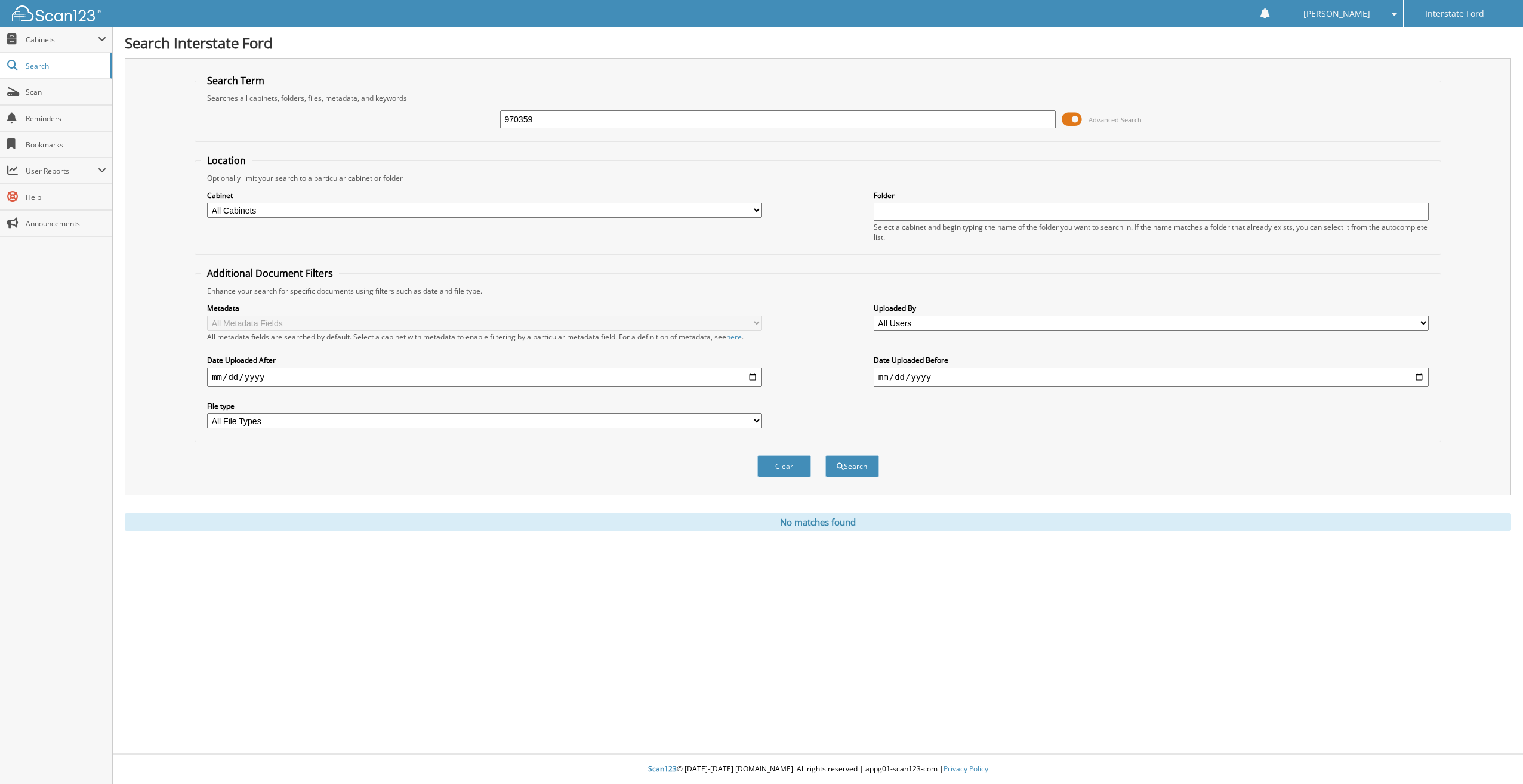
drag, startPoint x: 0, startPoint y: 0, endPoint x: 580, endPoint y: 122, distance: 592.7
click at [580, 122] on input "970359" at bounding box center [777, 119] width 555 height 18
type input "970359C"
click at [825, 455] on button "Search" at bounding box center [852, 466] width 54 height 22
drag, startPoint x: 562, startPoint y: 122, endPoint x: 446, endPoint y: 125, distance: 116.0
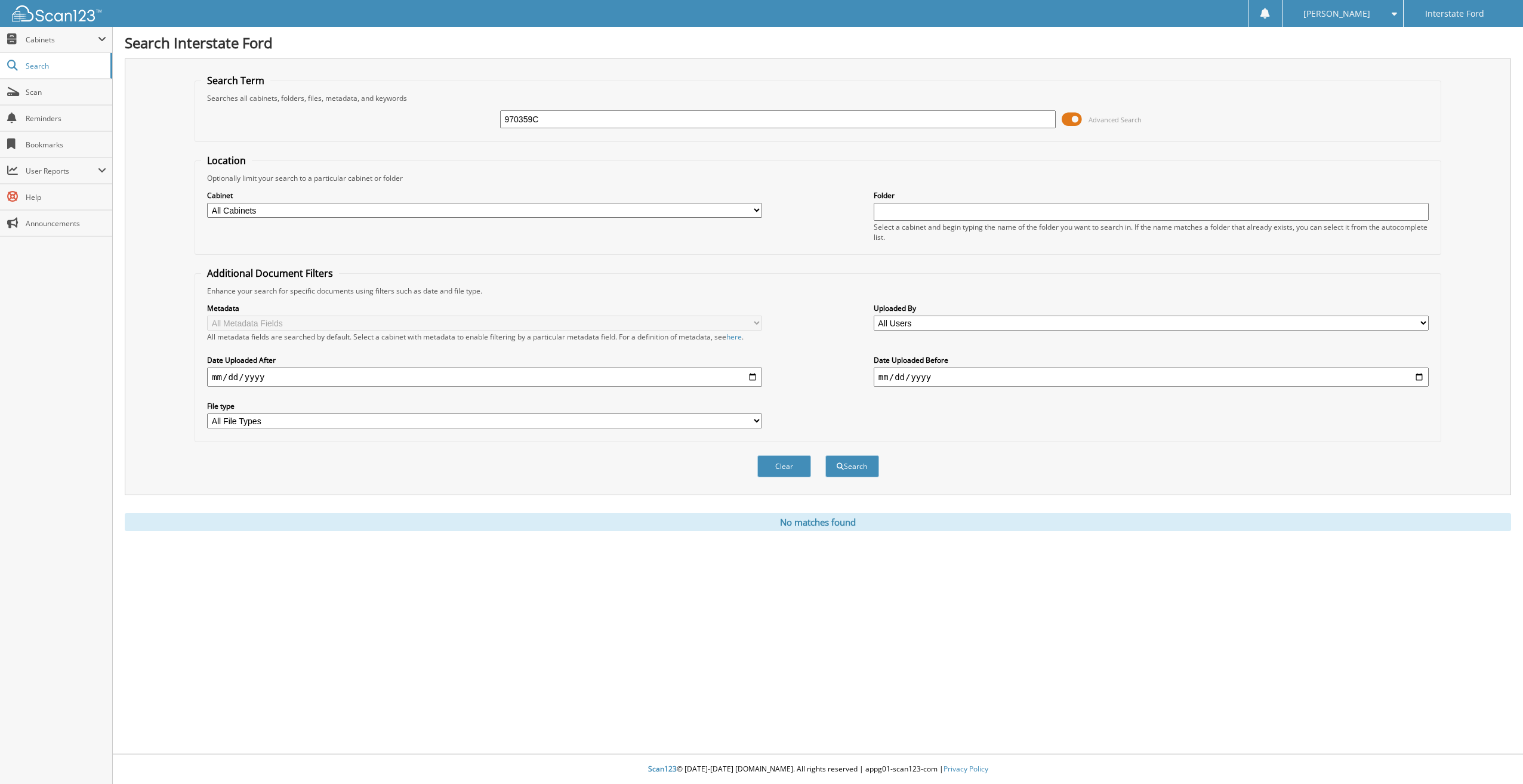
click at [446, 125] on div "970359C Advanced Search" at bounding box center [818, 119] width 1233 height 32
type input "970299"
click at [825, 455] on button "Search" at bounding box center [852, 466] width 54 height 22
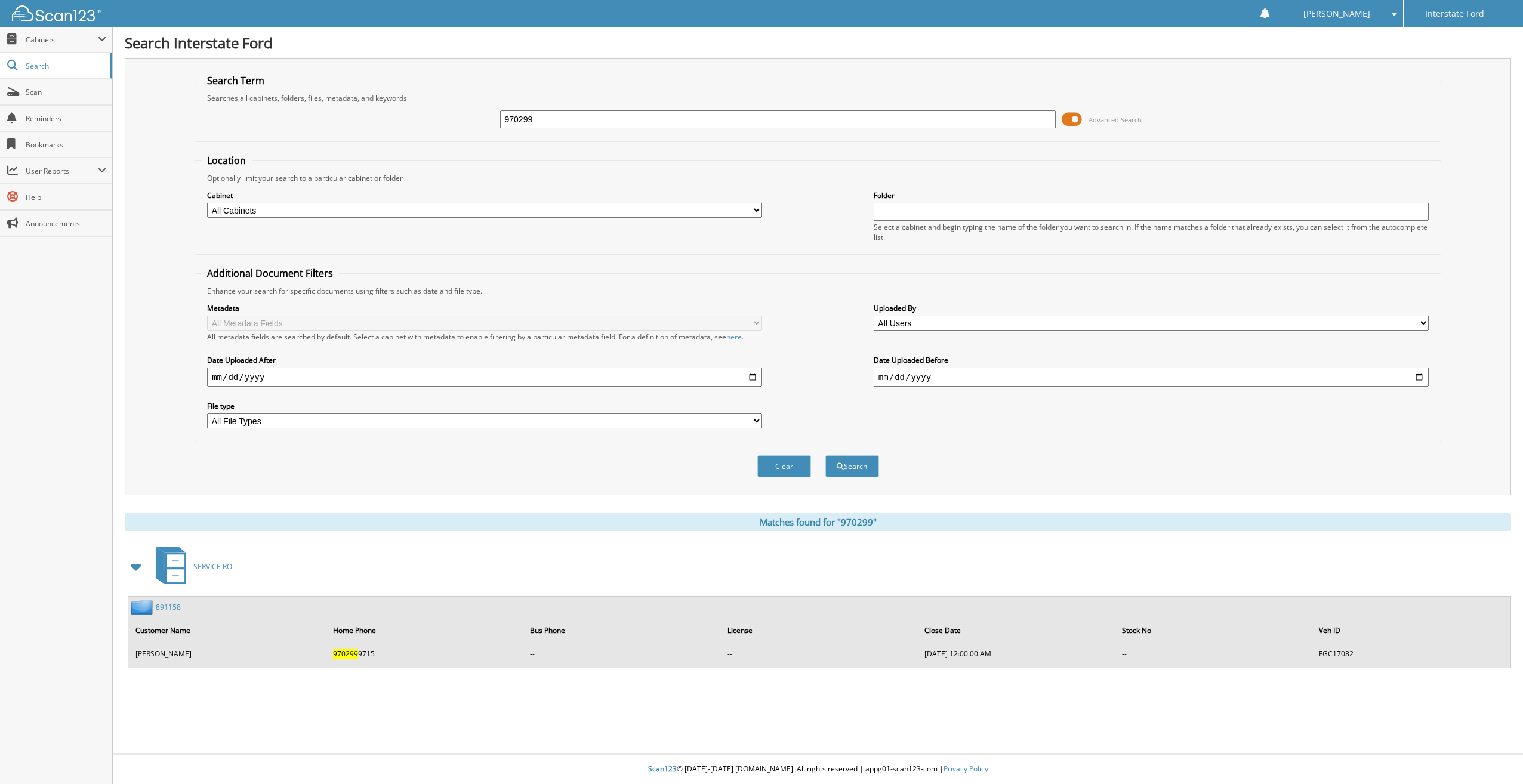
click at [553, 113] on input "970299" at bounding box center [777, 119] width 555 height 18
type input "970299C"
click at [825, 455] on button "Search" at bounding box center [852, 466] width 54 height 22
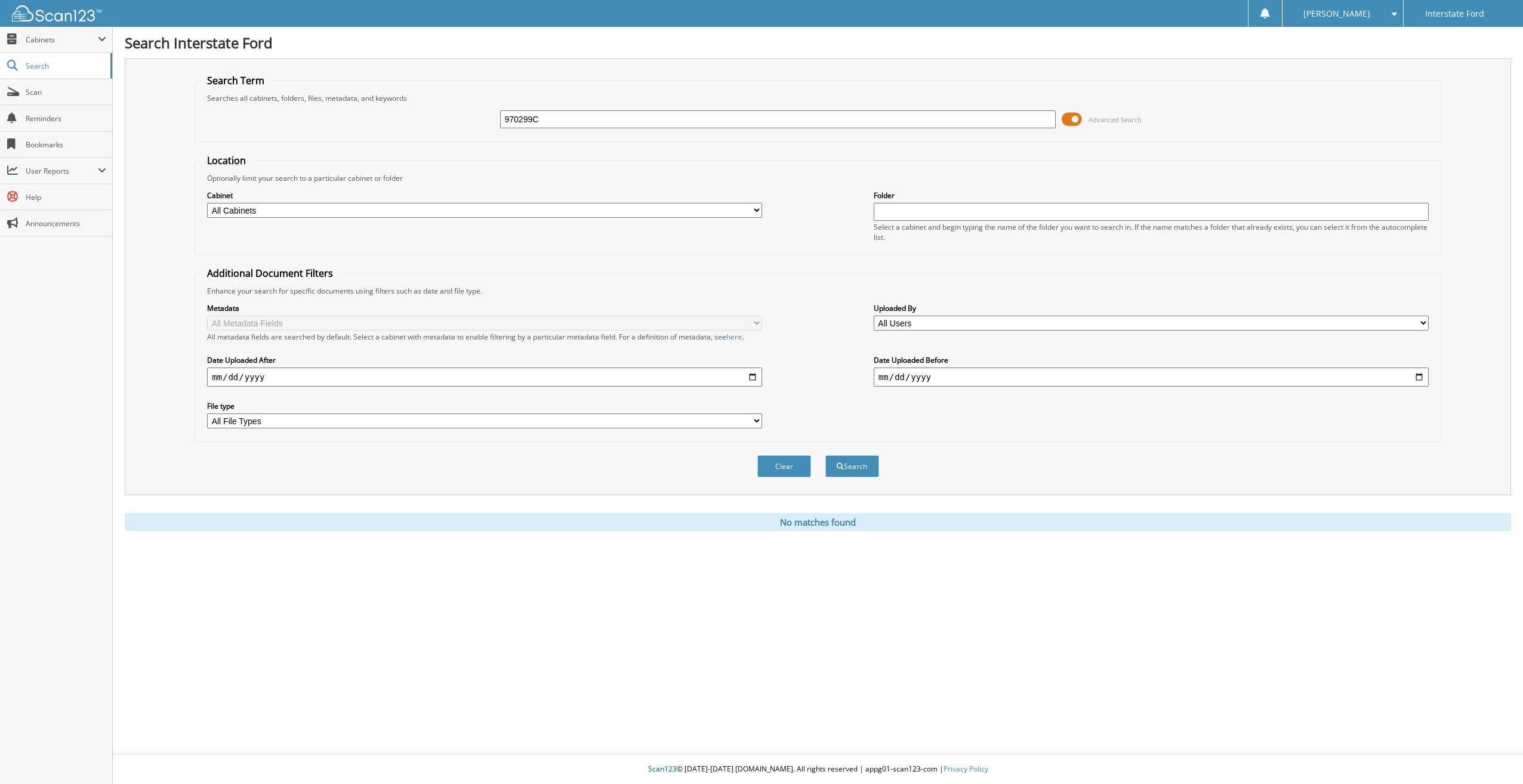
drag, startPoint x: 584, startPoint y: 118, endPoint x: 474, endPoint y: 123, distance: 110.1
click at [474, 123] on div "970299C Advanced Search" at bounding box center [818, 119] width 1233 height 32
type input "969833"
click at [825, 455] on button "Search" at bounding box center [852, 466] width 54 height 22
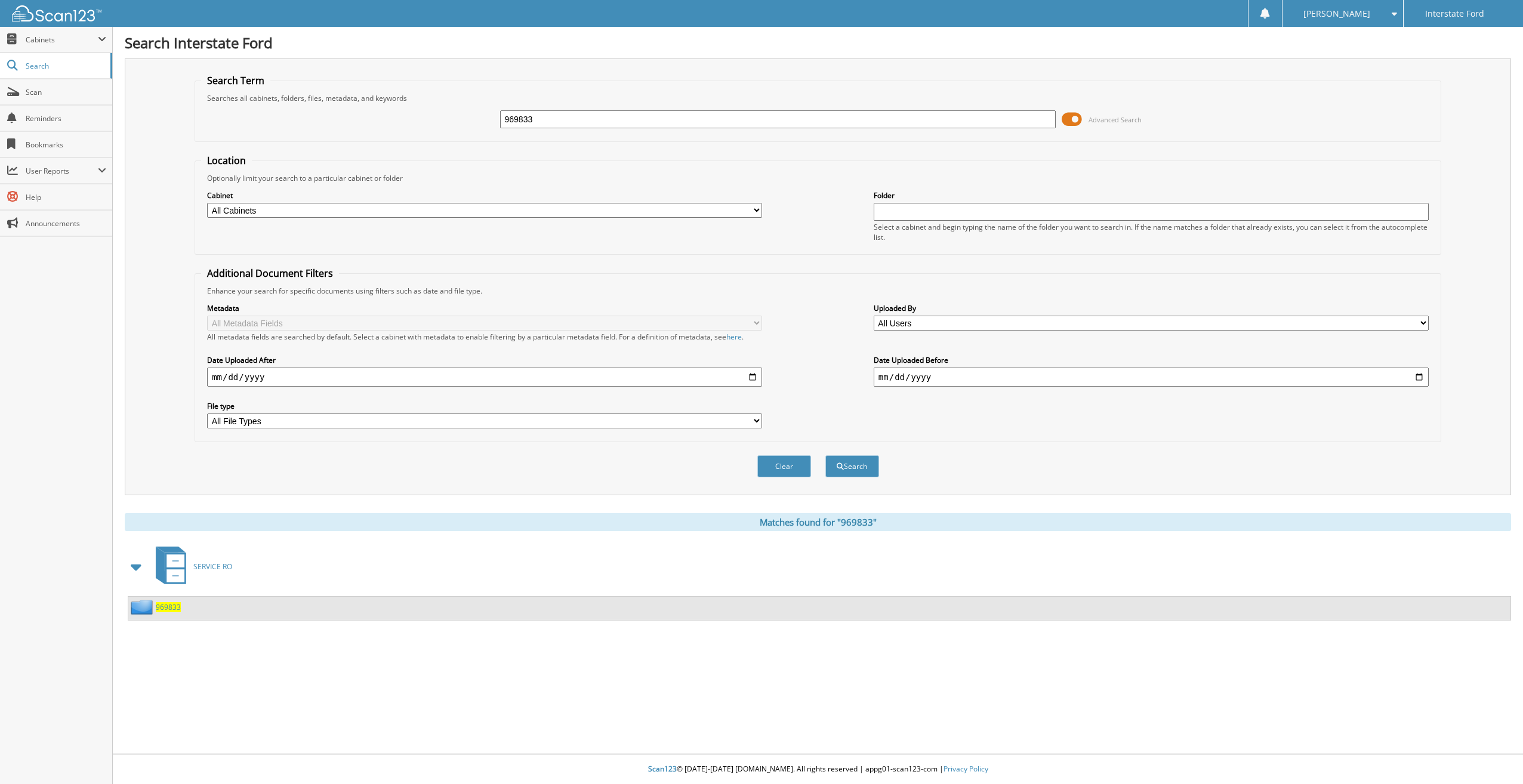
click at [160, 602] on div "969833" at bounding box center [155, 607] width 53 height 15
click at [180, 610] on span "969833" at bounding box center [169, 607] width 25 height 10
